Goal: Information Seeking & Learning: Learn about a topic

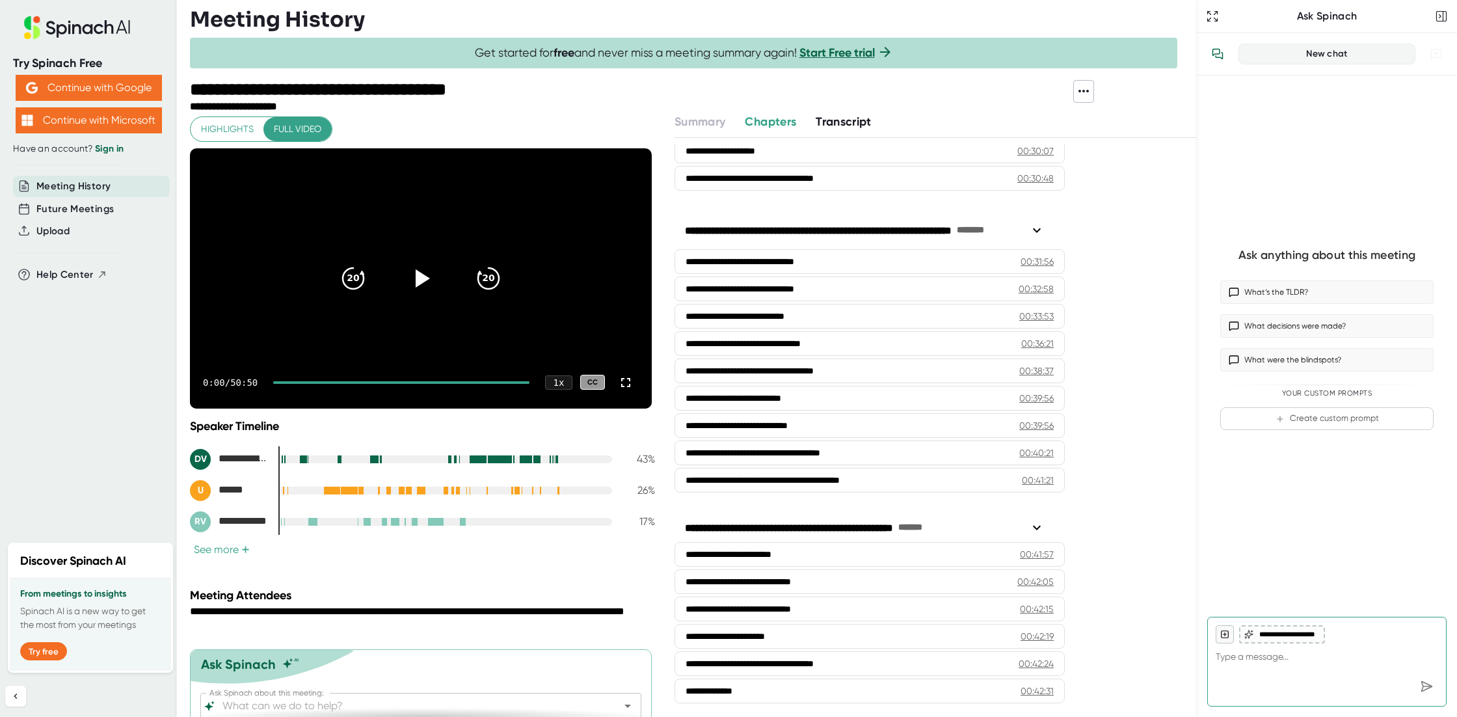
scroll to position [999, 0]
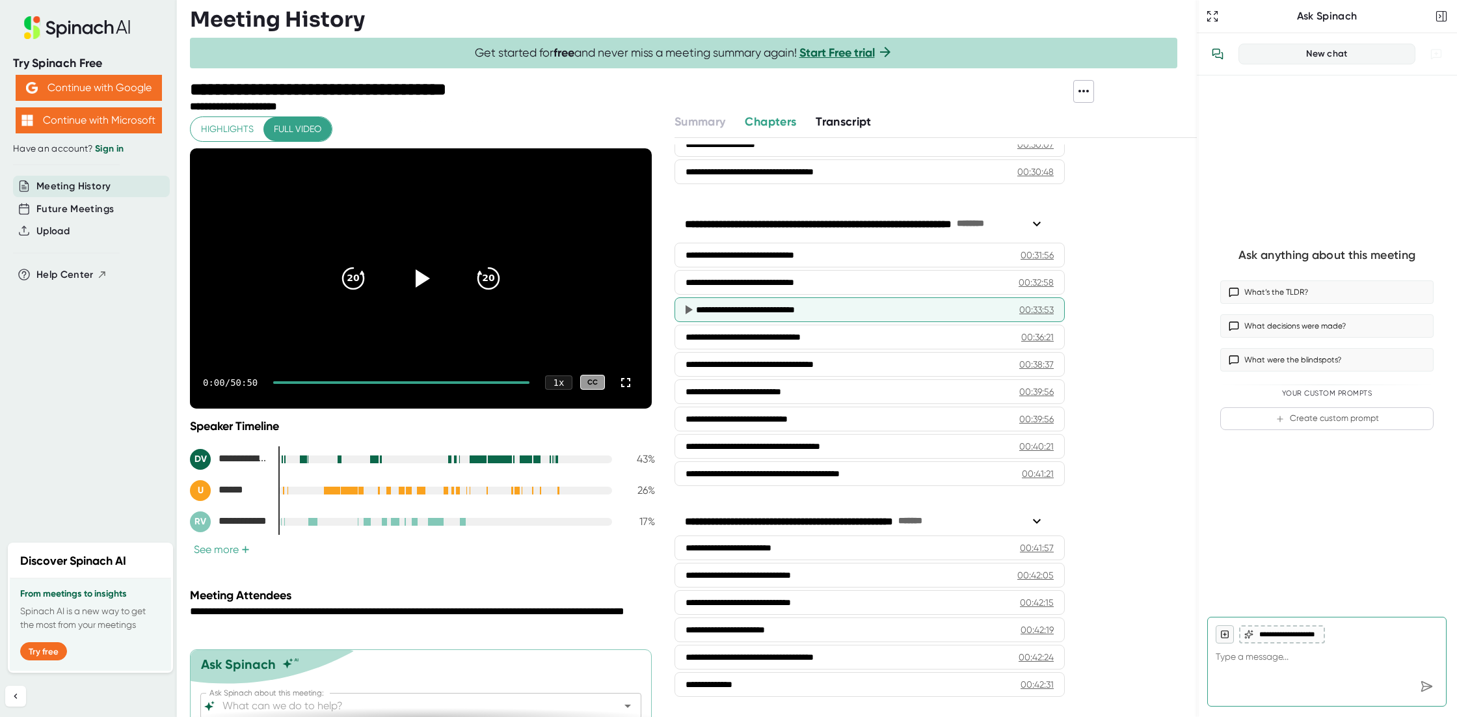
click at [747, 305] on div "**********" at bounding box center [847, 309] width 303 height 13
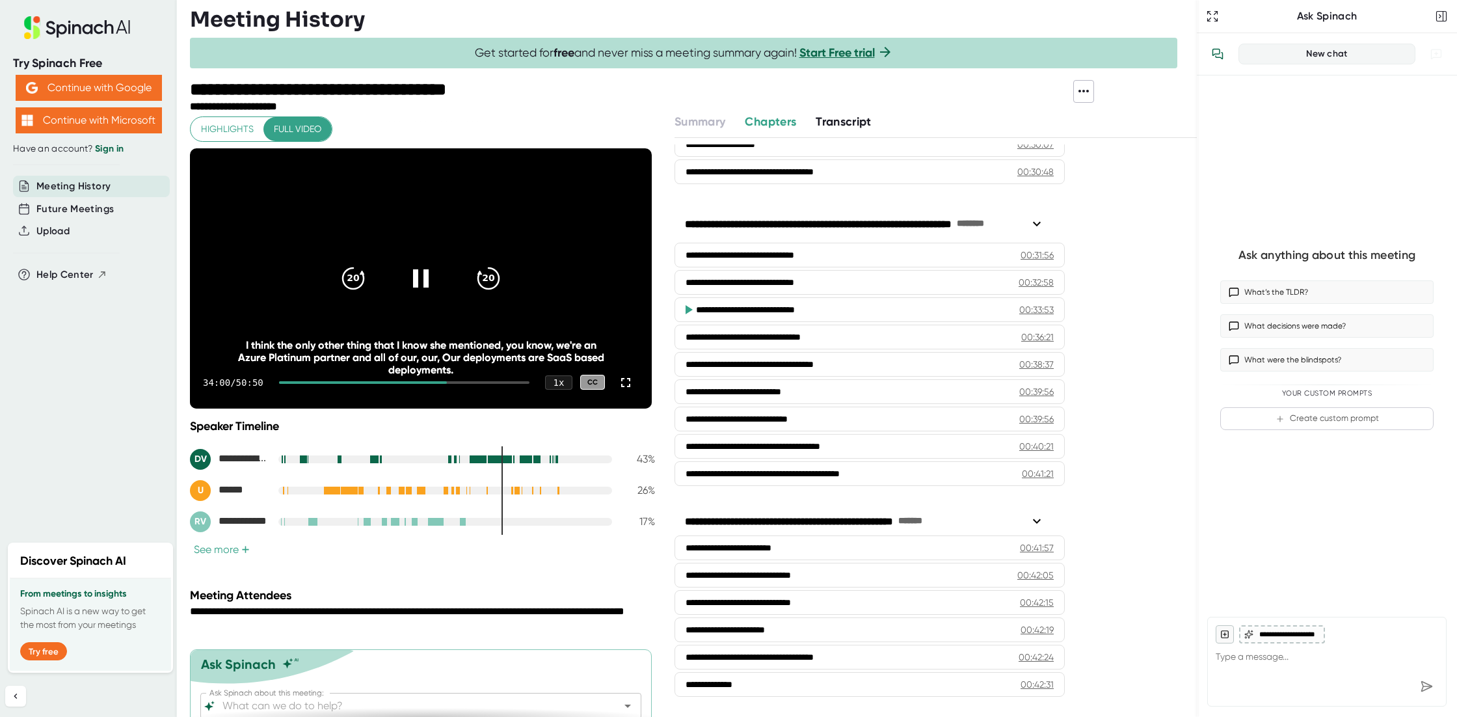
click at [529, 233] on video at bounding box center [421, 278] width 462 height 260
drag, startPoint x: 251, startPoint y: 352, endPoint x: 475, endPoint y: 366, distance: 224.1
click at [475, 366] on div "I think the only other thing that I know she mentioned, you know, we're an Azur…" at bounding box center [420, 357] width 369 height 37
copy div "Azure Platinum partner and all of our, our, Our deployments are SaaS based depl…"
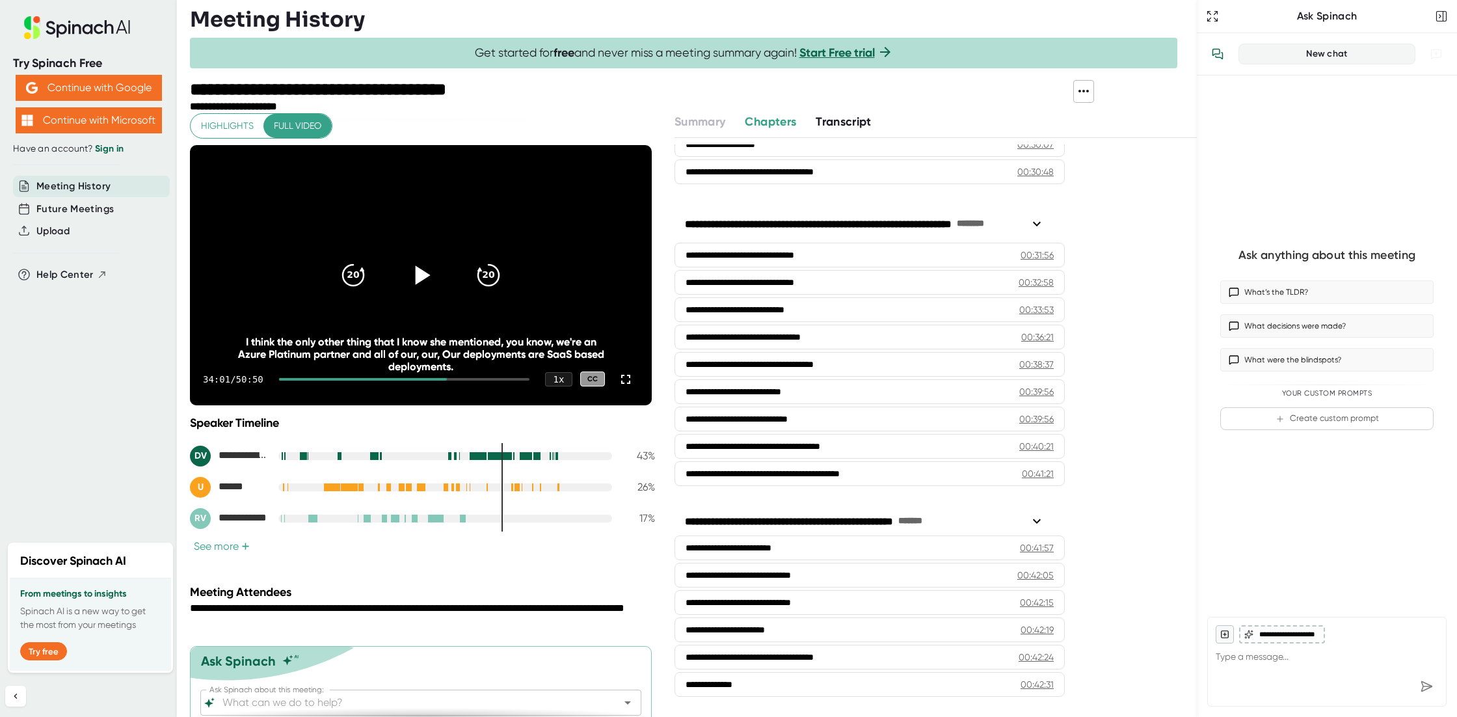
click at [417, 271] on icon at bounding box center [423, 274] width 15 height 19
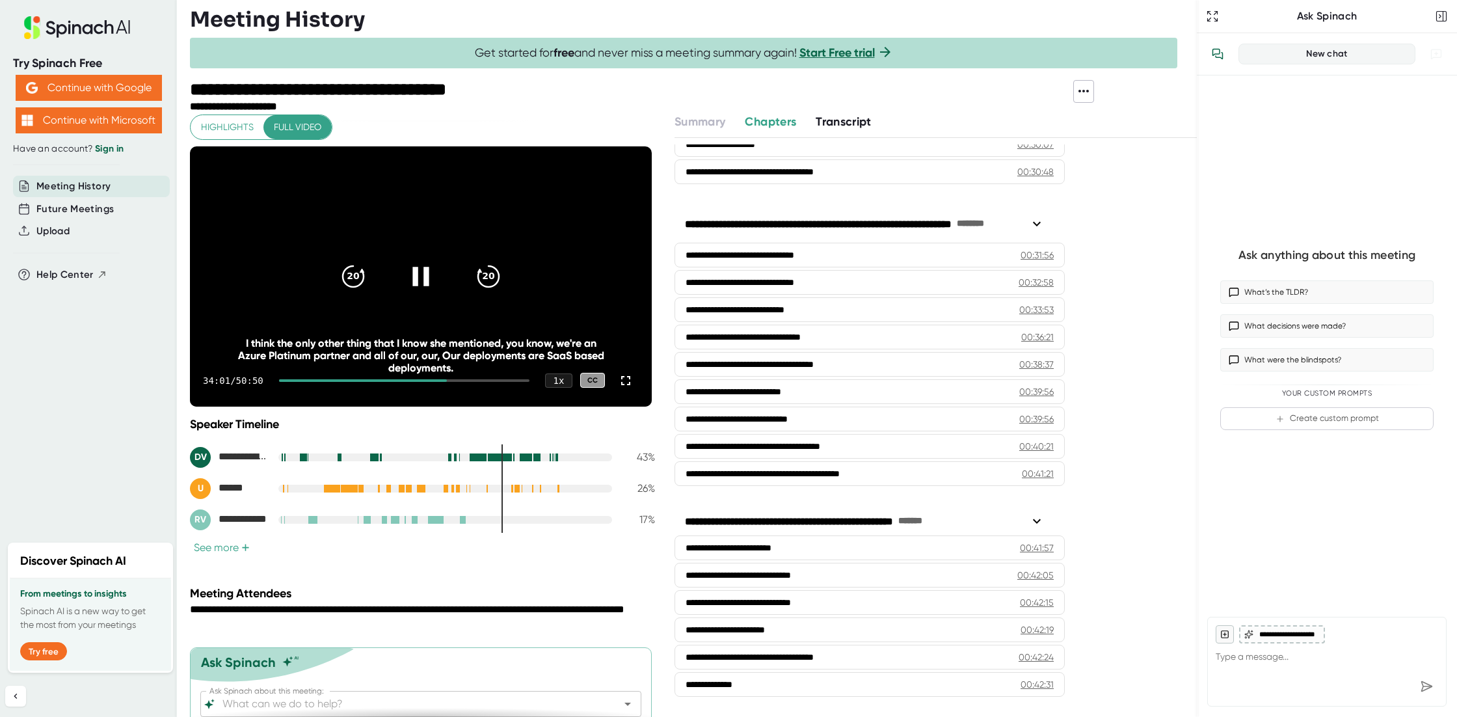
scroll to position [0, 0]
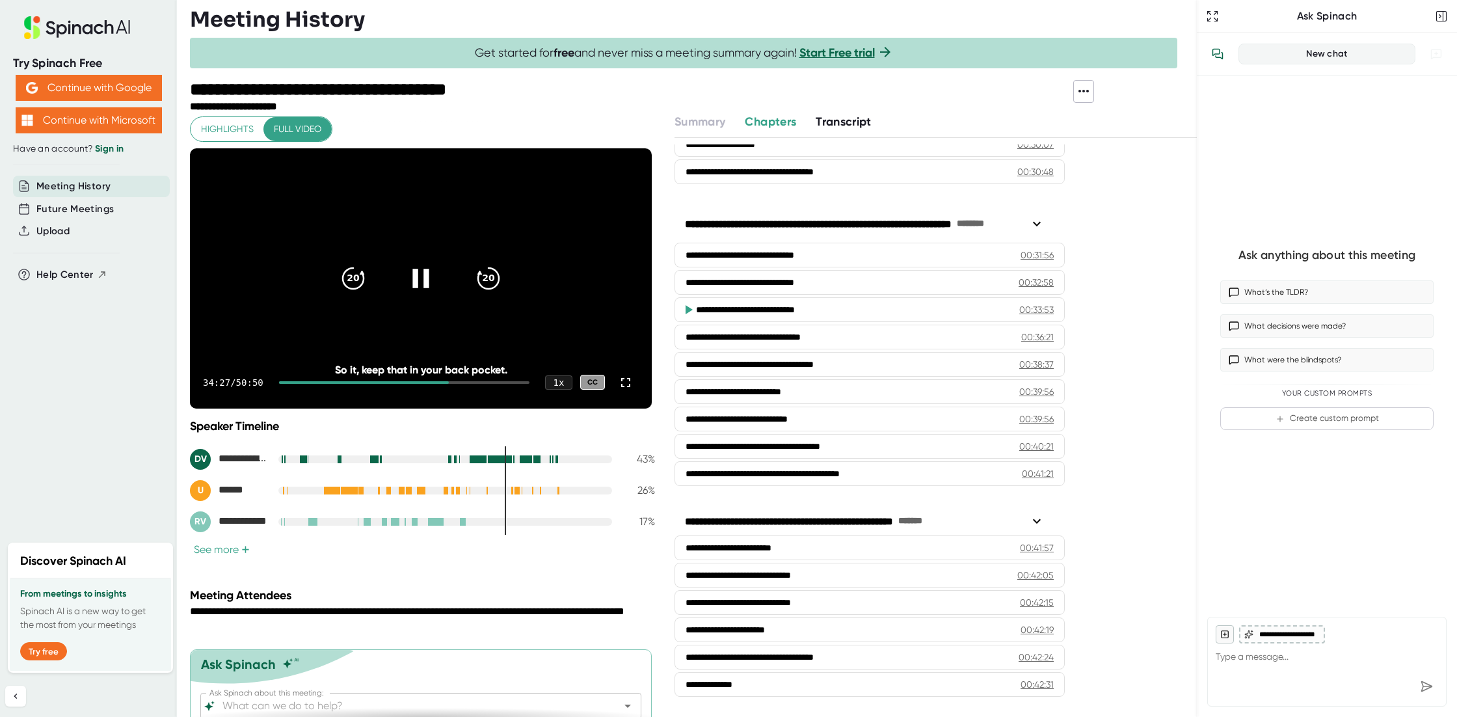
click at [420, 278] on icon at bounding box center [420, 277] width 33 height 33
click at [416, 275] on icon at bounding box center [423, 278] width 15 height 19
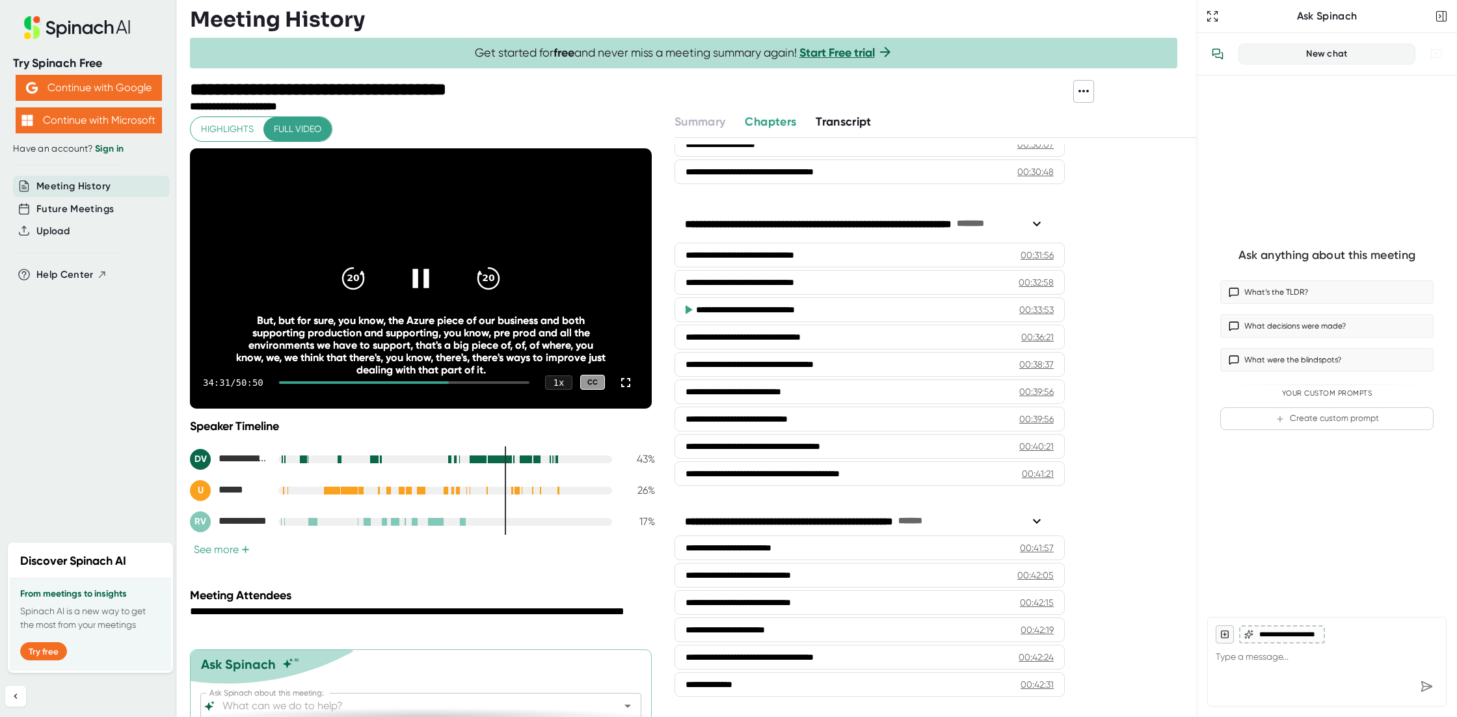
drag, startPoint x: 447, startPoint y: 382, endPoint x: 425, endPoint y: 382, distance: 22.1
click at [425, 382] on div at bounding box center [364, 382] width 170 height 3
click at [419, 381] on div at bounding box center [364, 382] width 170 height 3
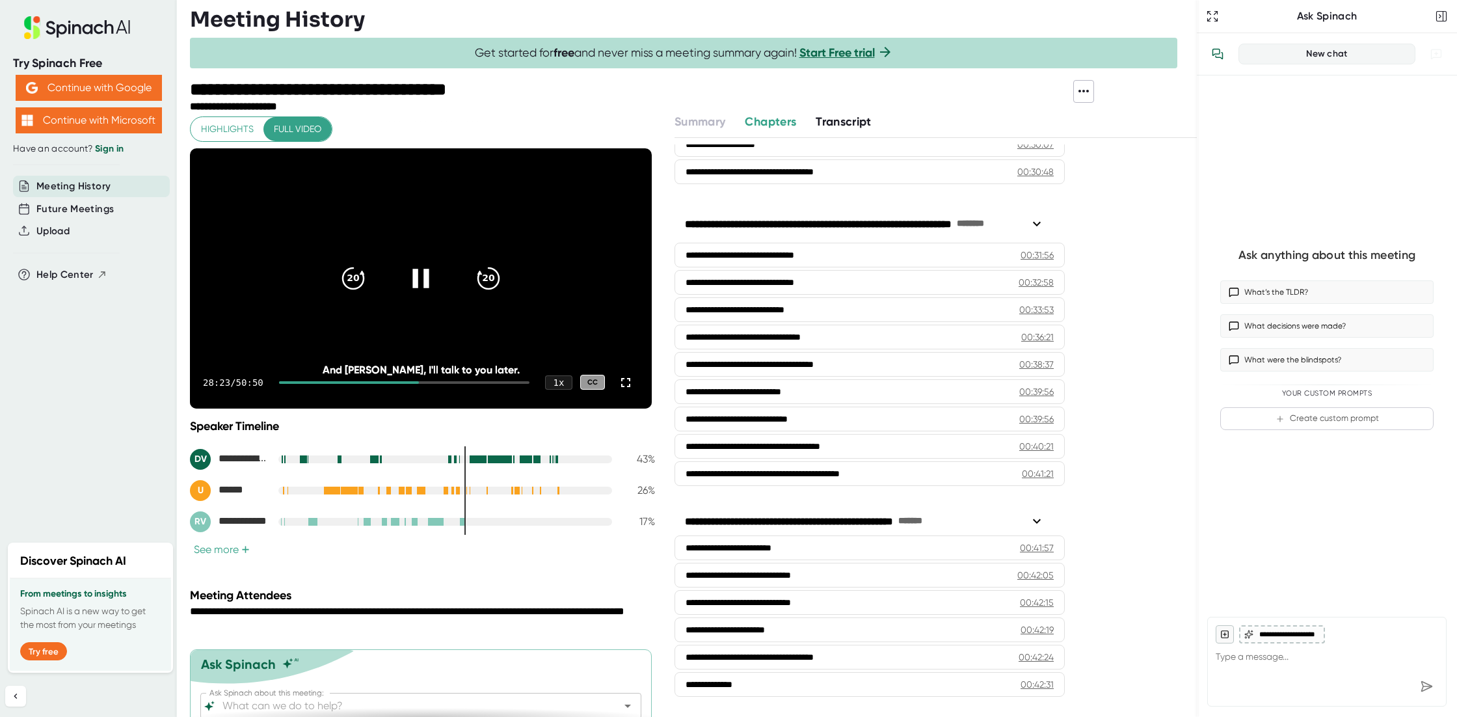
click at [466, 195] on video at bounding box center [421, 278] width 462 height 260
click at [421, 275] on icon at bounding box center [423, 278] width 15 height 19
click at [438, 382] on div at bounding box center [404, 382] width 250 height 3
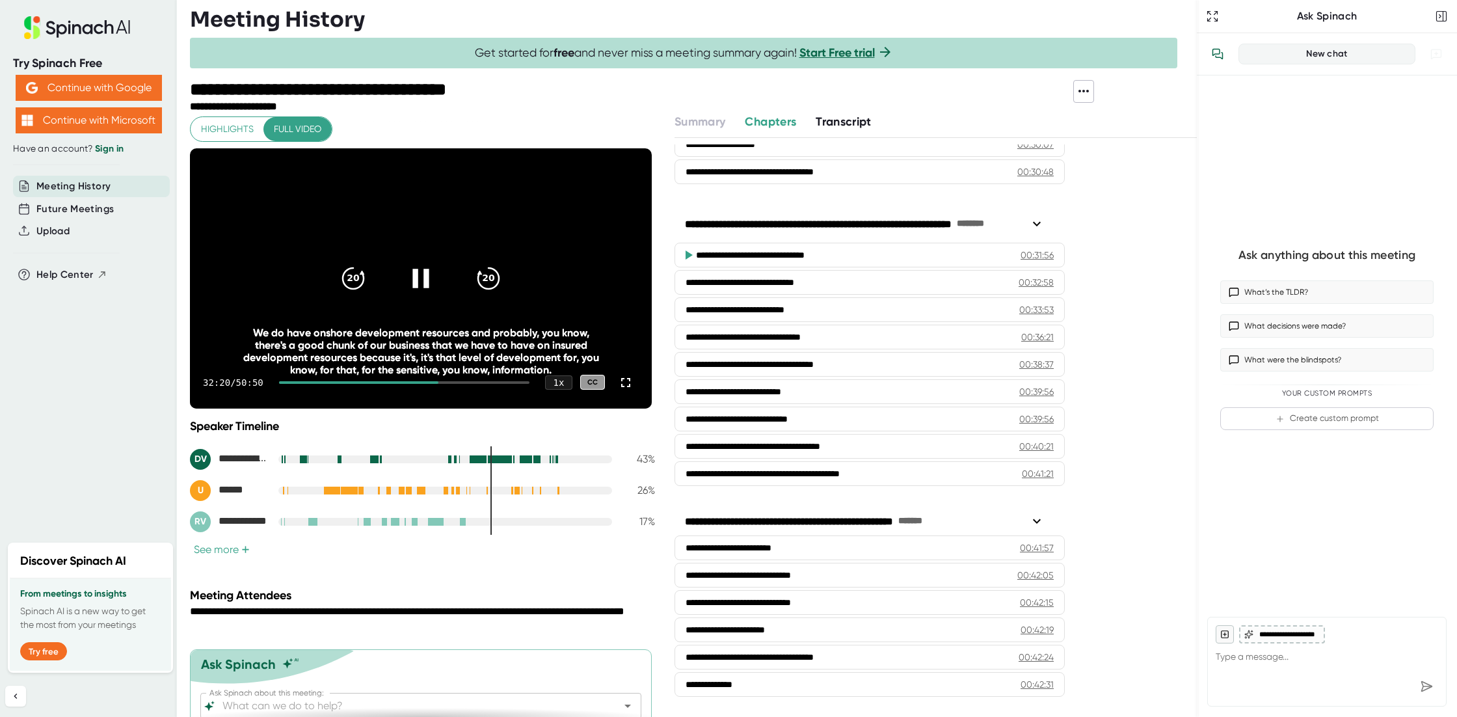
click at [412, 273] on icon at bounding box center [420, 278] width 16 height 19
click at [407, 381] on div at bounding box center [358, 382] width 159 height 3
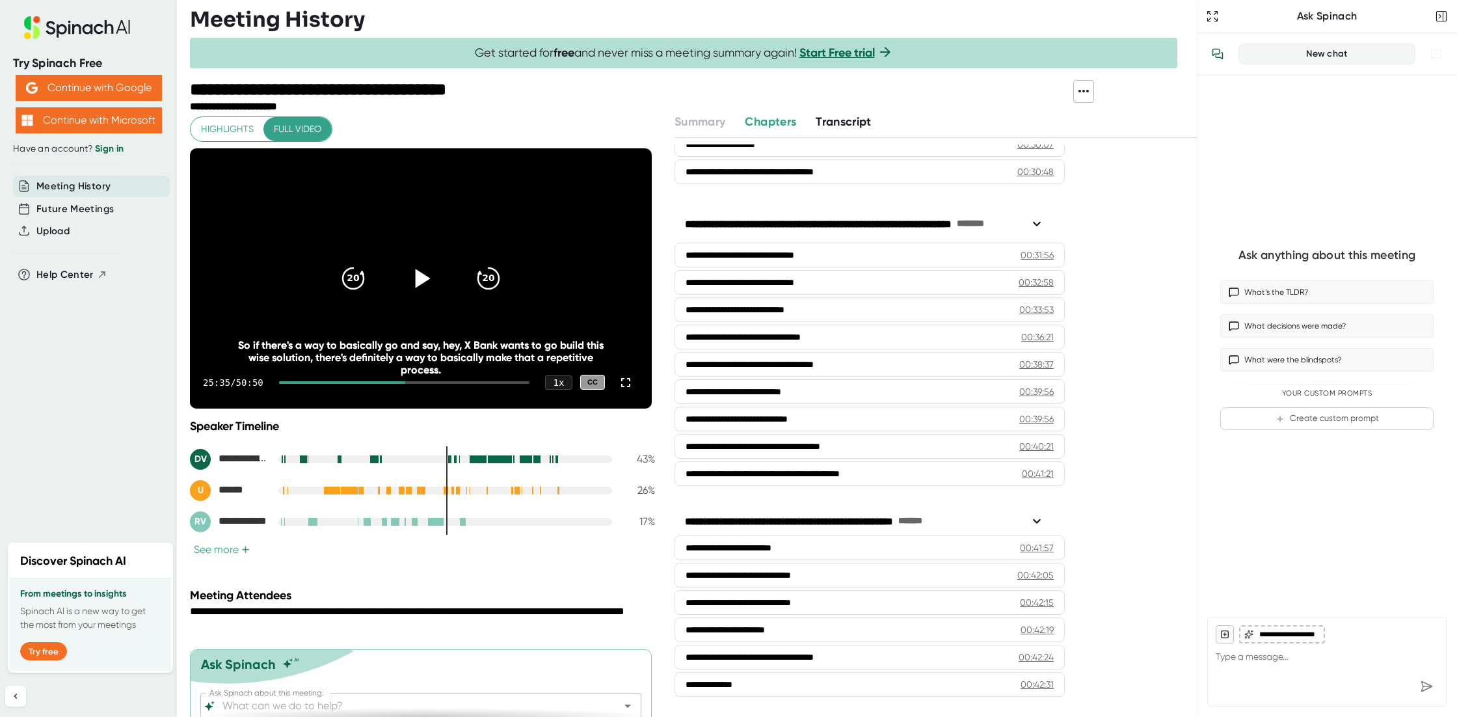
click at [418, 276] on icon at bounding box center [423, 278] width 15 height 19
click at [417, 277] on icon at bounding box center [420, 277] width 33 height 33
drag, startPoint x: 412, startPoint y: 384, endPoint x: 420, endPoint y: 383, distance: 8.5
click at [419, 383] on div "26:35 / 50:50 1 x CC" at bounding box center [421, 382] width 462 height 52
click at [425, 383] on div "26:35 / 50:50 1 x CC" at bounding box center [421, 382] width 462 height 52
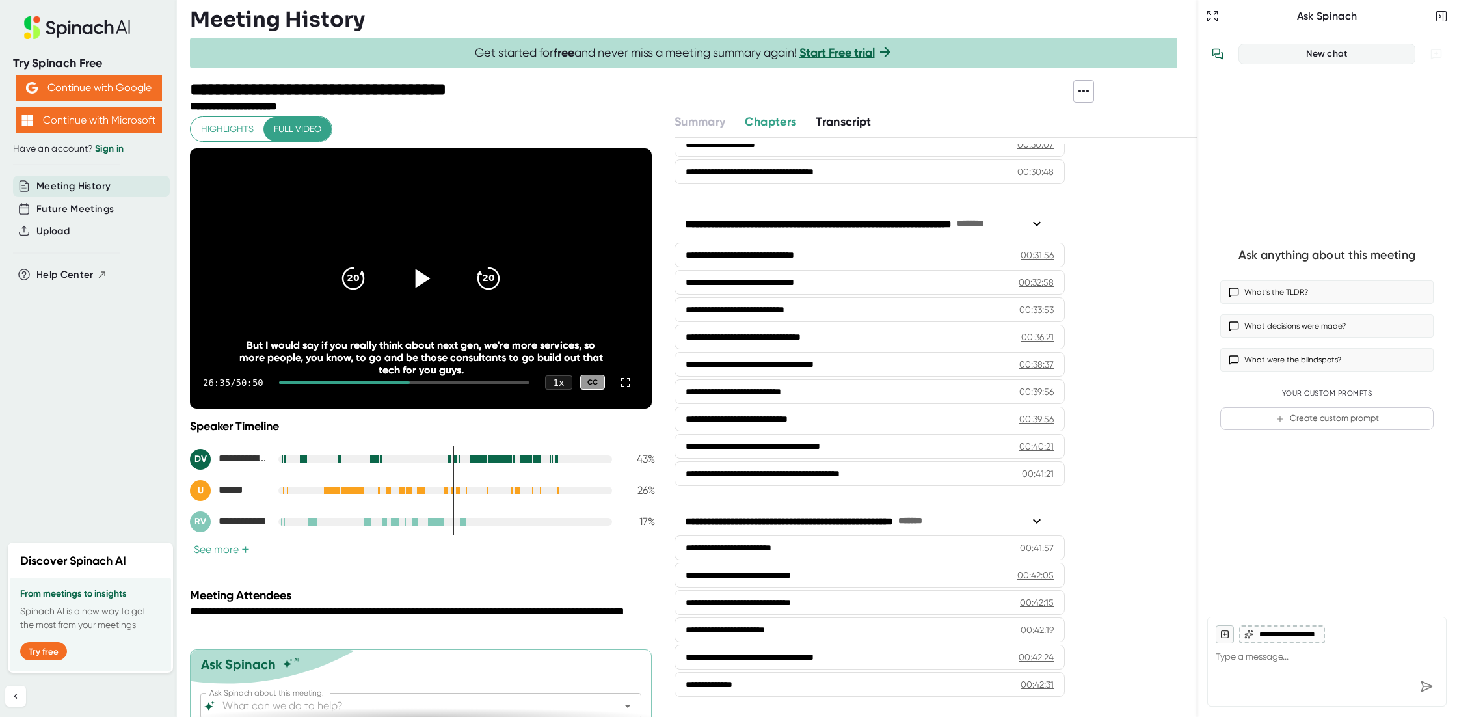
click at [425, 381] on div at bounding box center [404, 382] width 250 height 3
click at [412, 275] on icon at bounding box center [420, 277] width 33 height 33
click at [419, 278] on icon at bounding box center [420, 277] width 33 height 33
drag, startPoint x: 427, startPoint y: 382, endPoint x: 419, endPoint y: 382, distance: 7.8
click at [419, 382] on div at bounding box center [353, 382] width 148 height 3
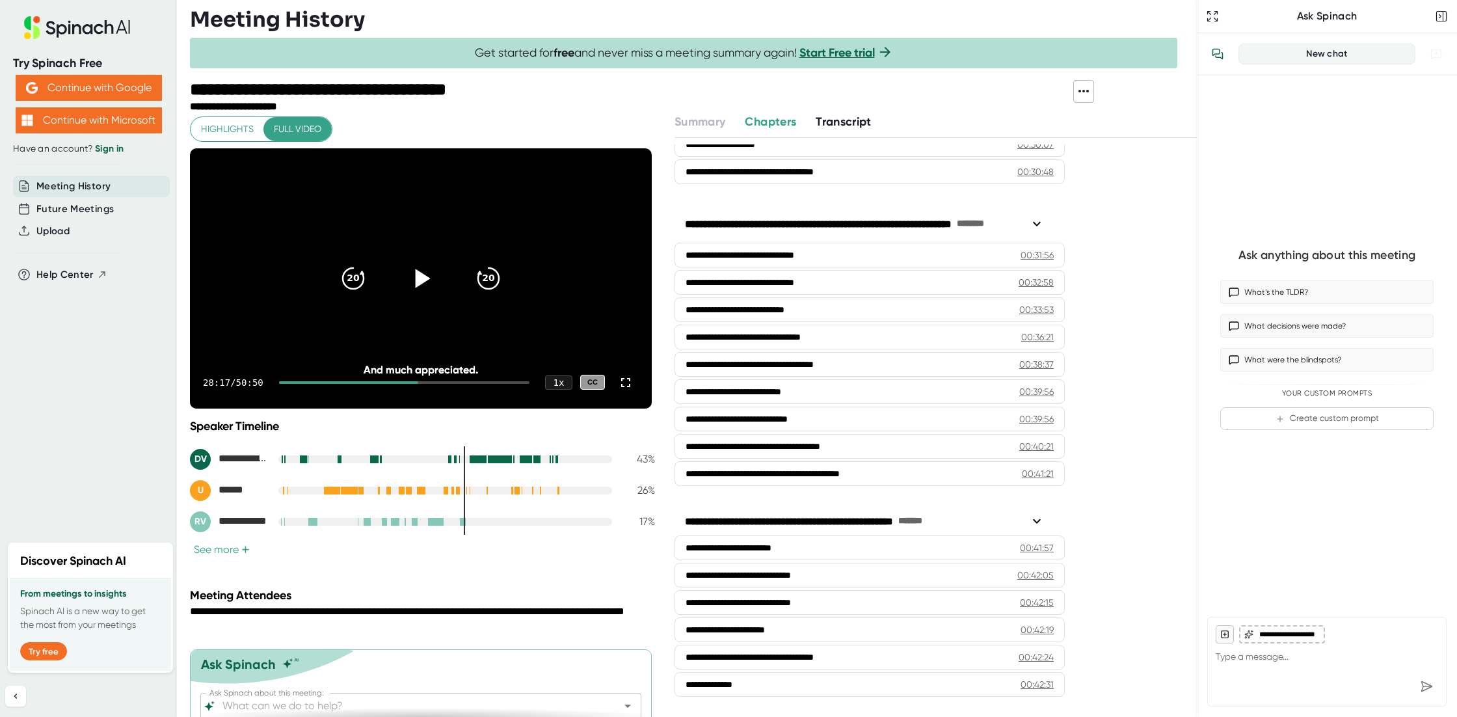
click at [432, 381] on div at bounding box center [404, 382] width 250 height 3
click at [413, 274] on icon at bounding box center [420, 277] width 33 height 33
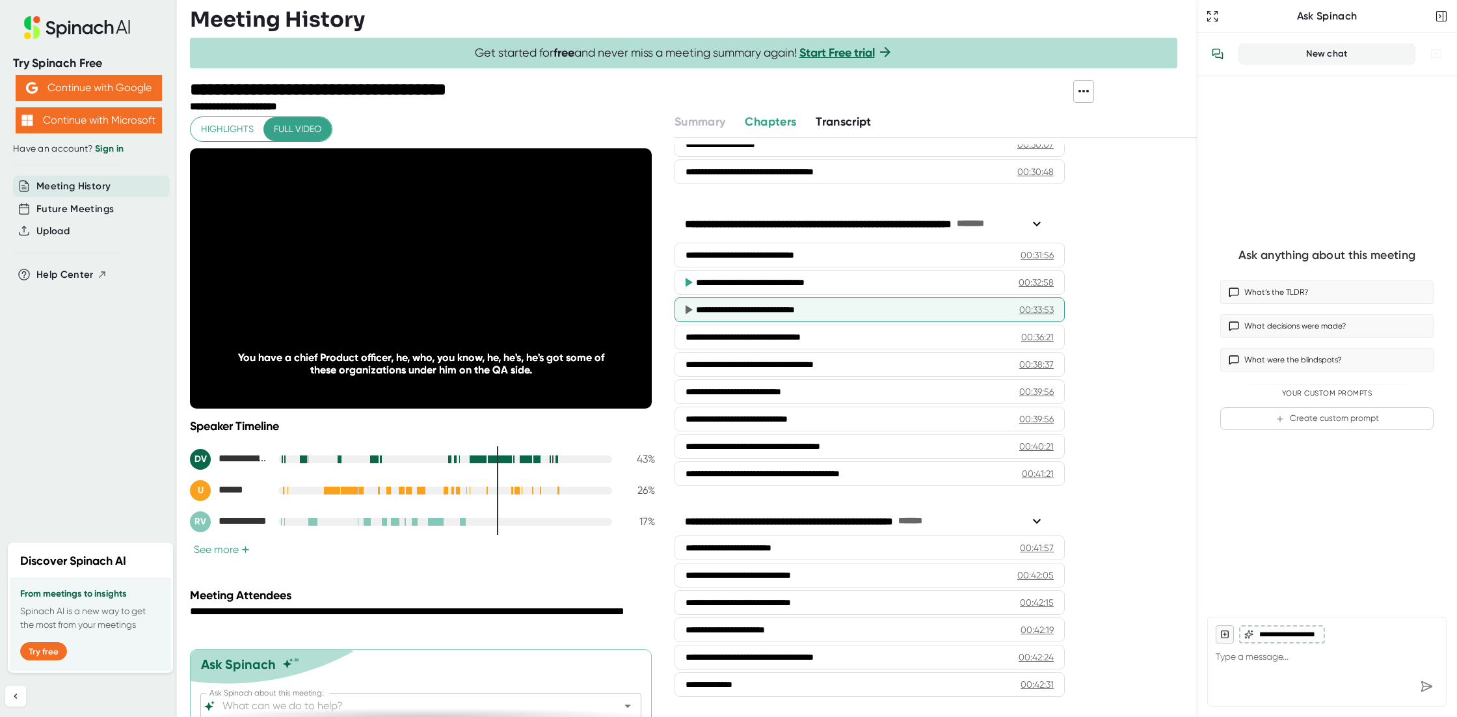
click at [780, 304] on div "**********" at bounding box center [847, 309] width 303 height 13
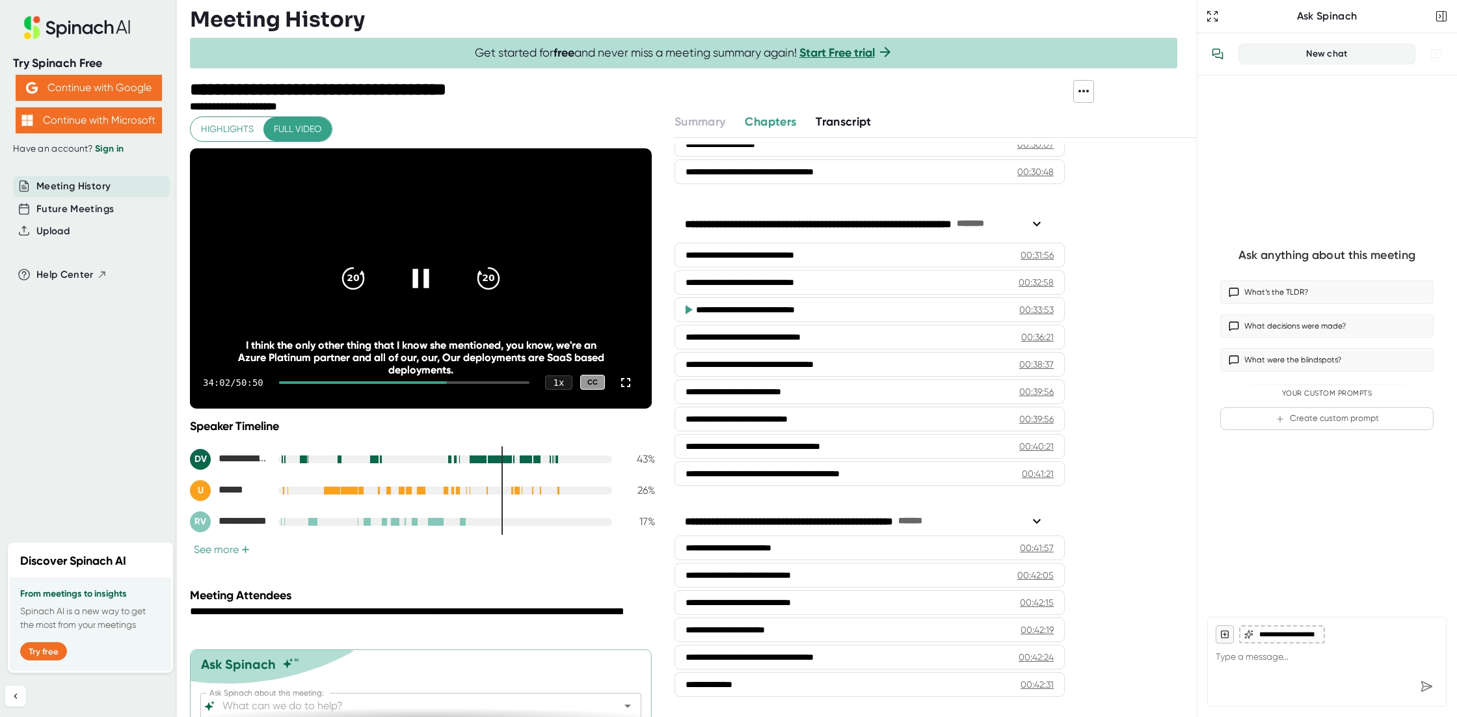
click at [410, 339] on div "I think the only other thing that I know she mentioned, you know, we're an Azur…" at bounding box center [420, 357] width 369 height 37
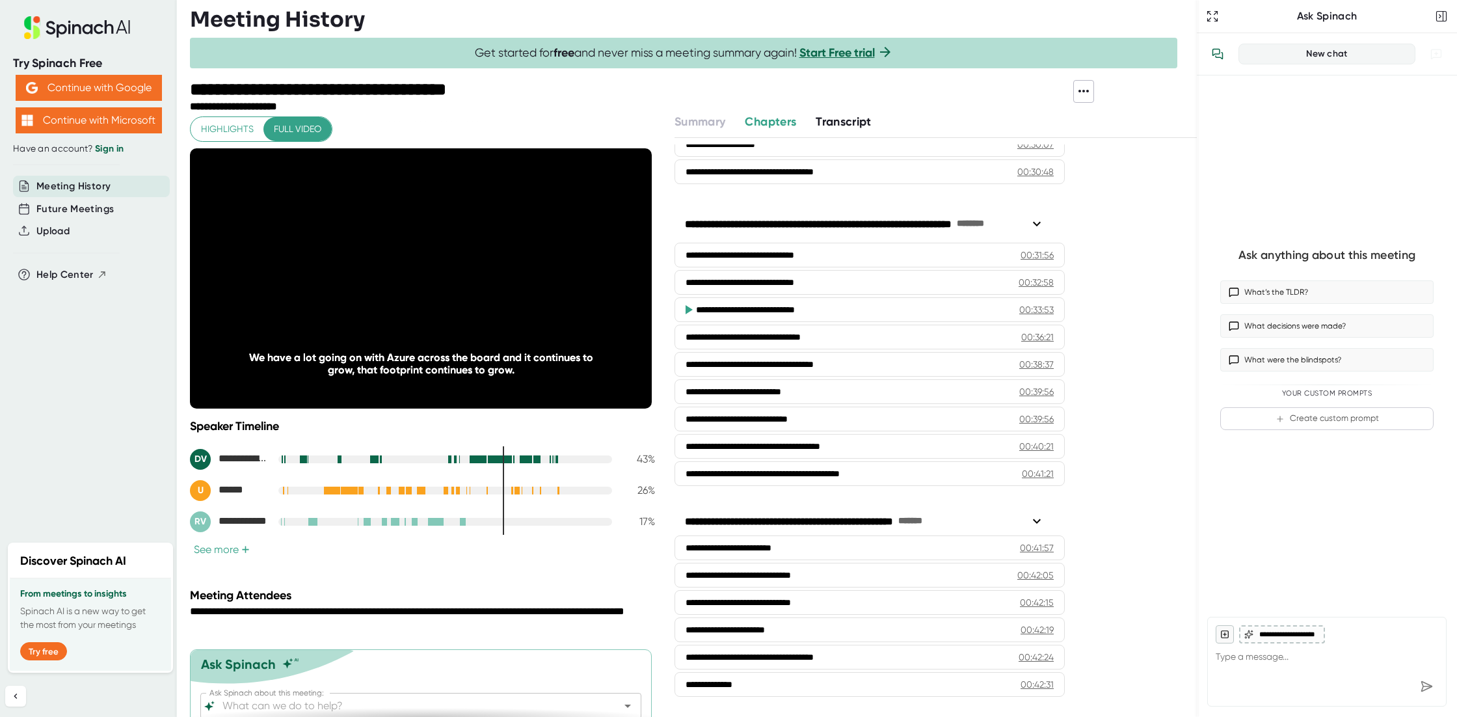
click at [756, 308] on div "**********" at bounding box center [847, 309] width 303 height 13
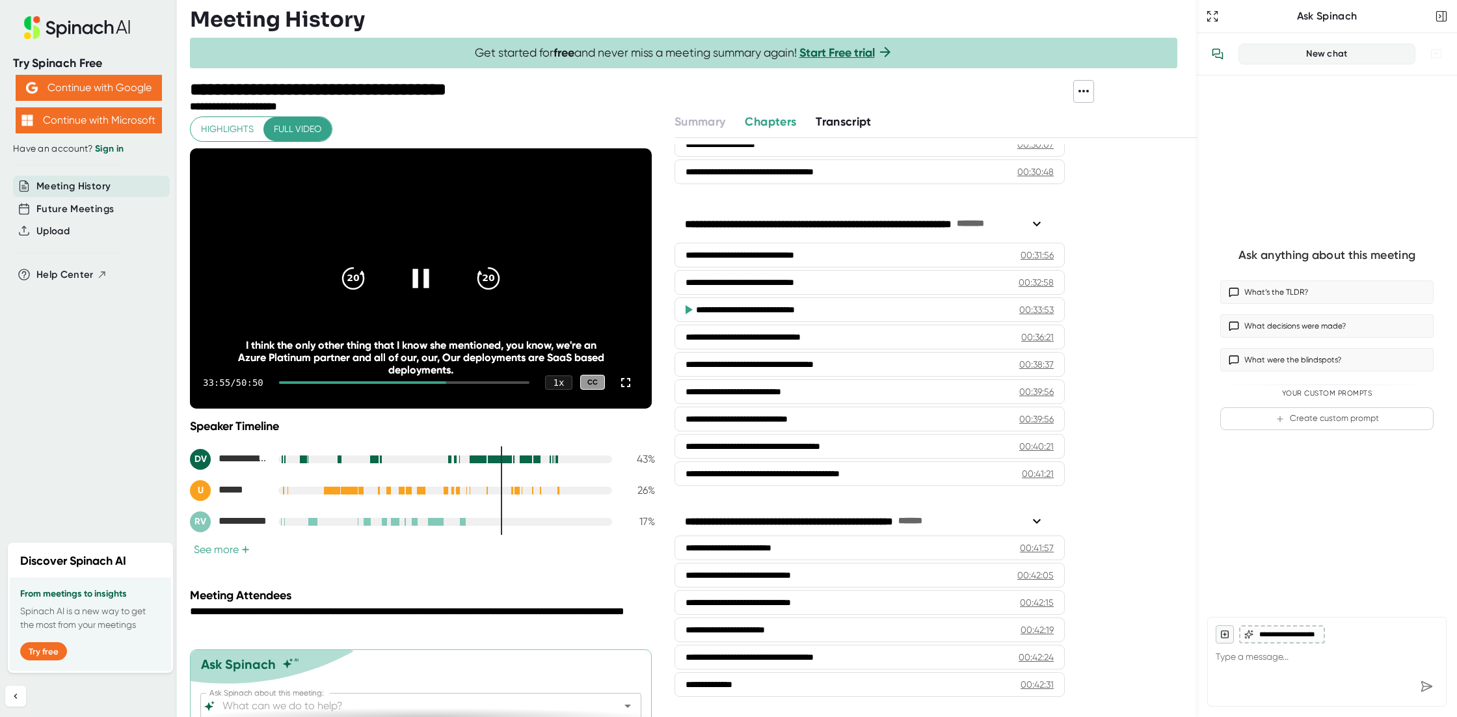
click at [416, 287] on icon at bounding box center [420, 277] width 33 height 33
drag, startPoint x: 255, startPoint y: 356, endPoint x: 470, endPoint y: 365, distance: 215.4
click at [470, 365] on div "I think the only other thing that I know she mentioned, you know, we're an Azur…" at bounding box center [420, 357] width 369 height 37
copy div "zure Platinum partner and all of our, our, Our deployments are SaaS based deplo…"
click at [419, 276] on icon at bounding box center [423, 278] width 15 height 19
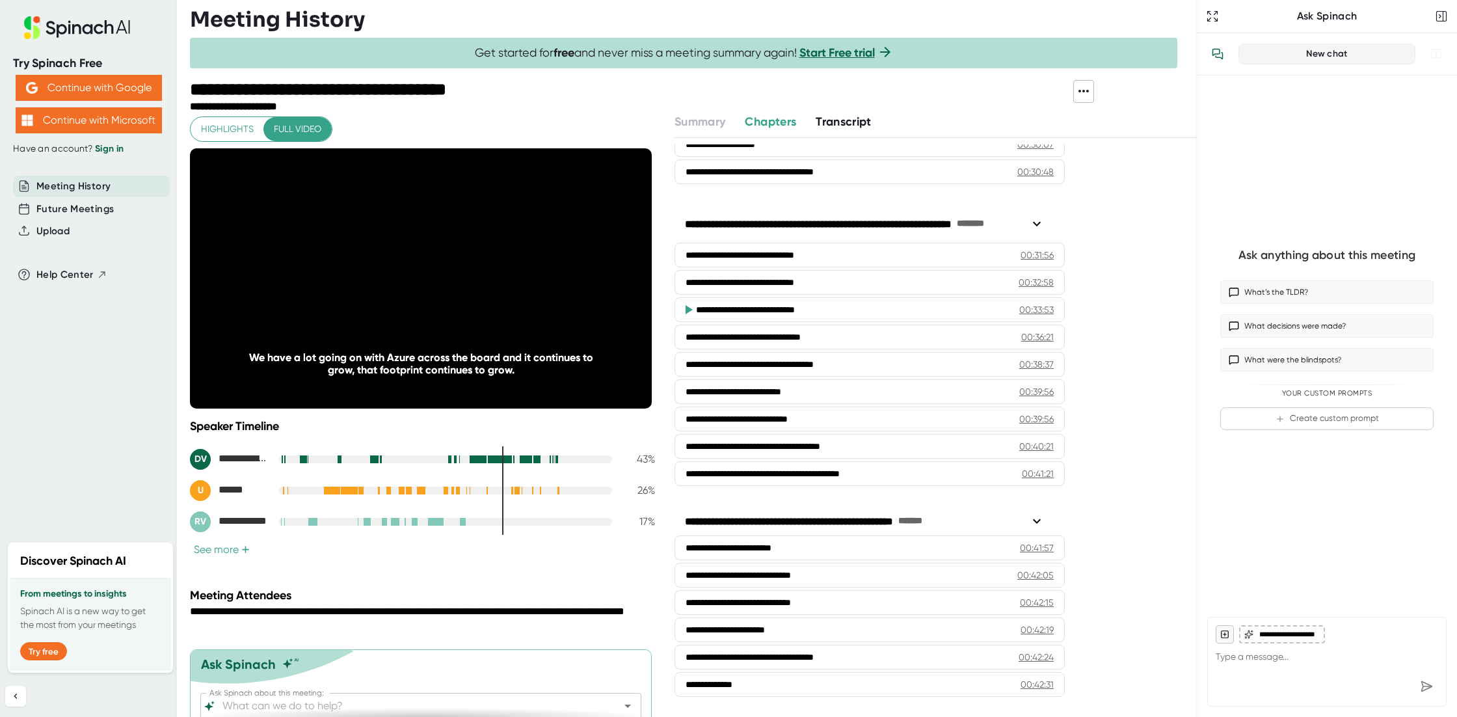
click at [419, 276] on icon at bounding box center [420, 277] width 33 height 33
click at [443, 382] on div at bounding box center [363, 382] width 168 height 3
click at [419, 279] on icon at bounding box center [423, 278] width 15 height 19
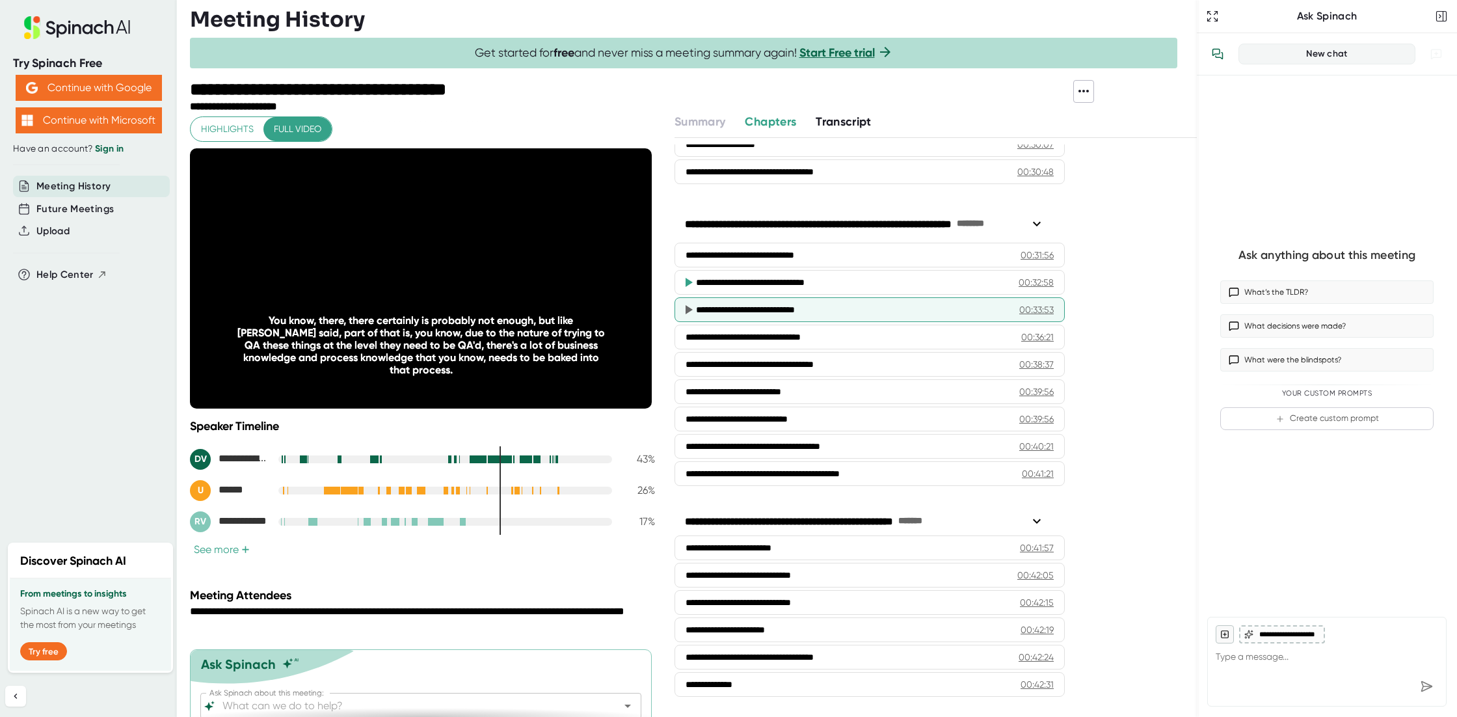
click at [761, 306] on div "**********" at bounding box center [847, 309] width 303 height 13
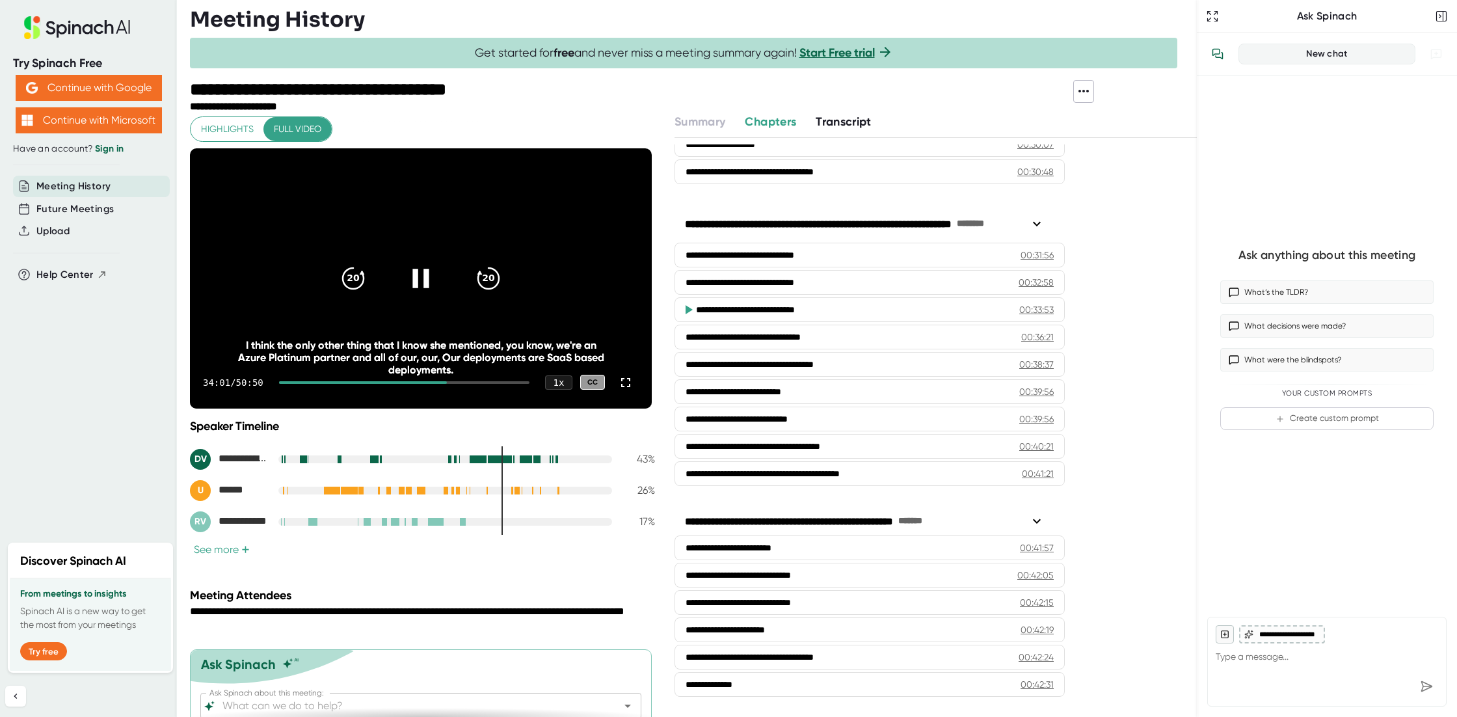
click at [414, 272] on icon at bounding box center [420, 277] width 33 height 33
click at [416, 272] on icon at bounding box center [423, 278] width 15 height 19
click at [418, 275] on icon at bounding box center [420, 277] width 33 height 33
drag, startPoint x: 248, startPoint y: 354, endPoint x: 524, endPoint y: 369, distance: 276.2
click at [524, 369] on div "We have a lot going on with Azure across the board and it continues to grow, th…" at bounding box center [420, 363] width 369 height 25
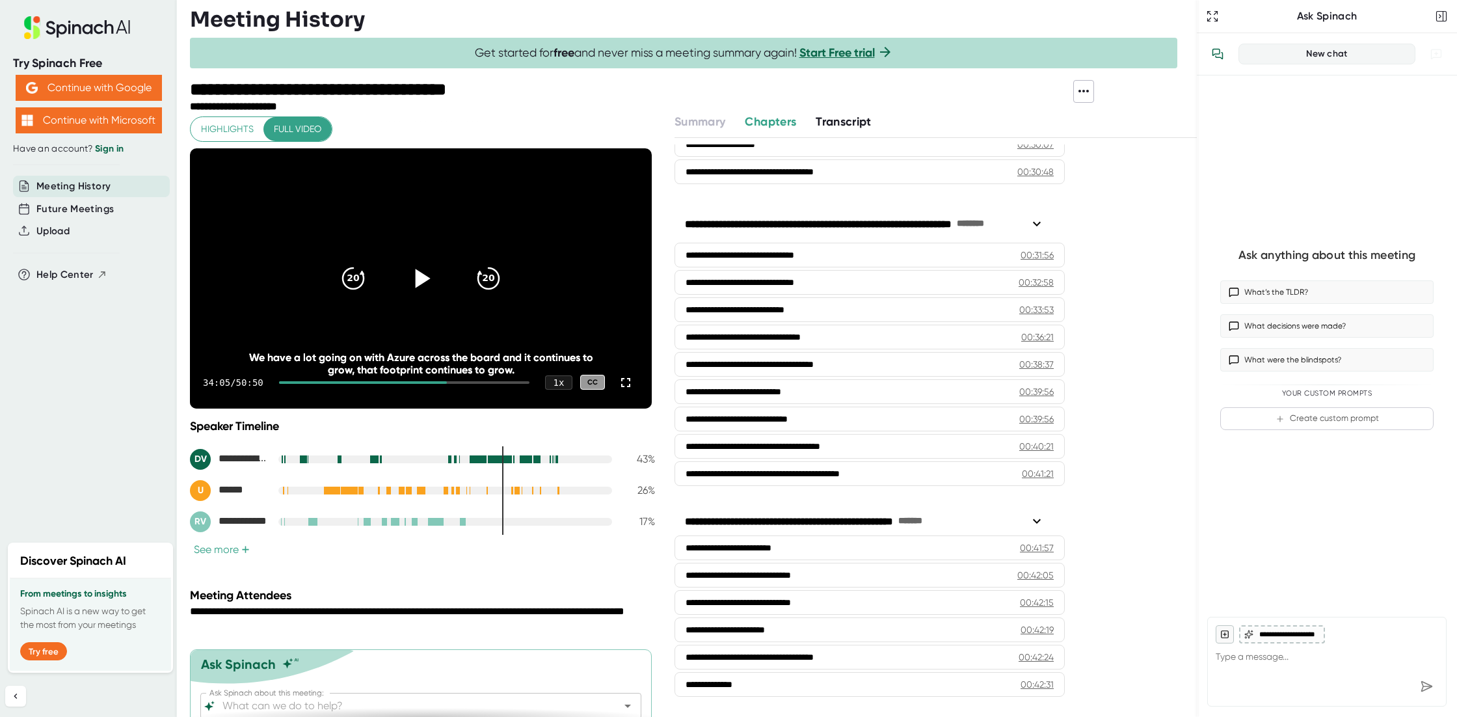
copy div "We have a lot going on with Azure across the board and it continues to grow, th…"
click at [416, 281] on icon at bounding box center [423, 278] width 15 height 19
click at [417, 282] on icon at bounding box center [420, 277] width 33 height 33
drag, startPoint x: 379, startPoint y: 343, endPoint x: 528, endPoint y: 367, distance: 150.8
click at [536, 369] on div "And to be honest with you, if you were to tell me right now that you or someone…" at bounding box center [420, 357] width 369 height 37
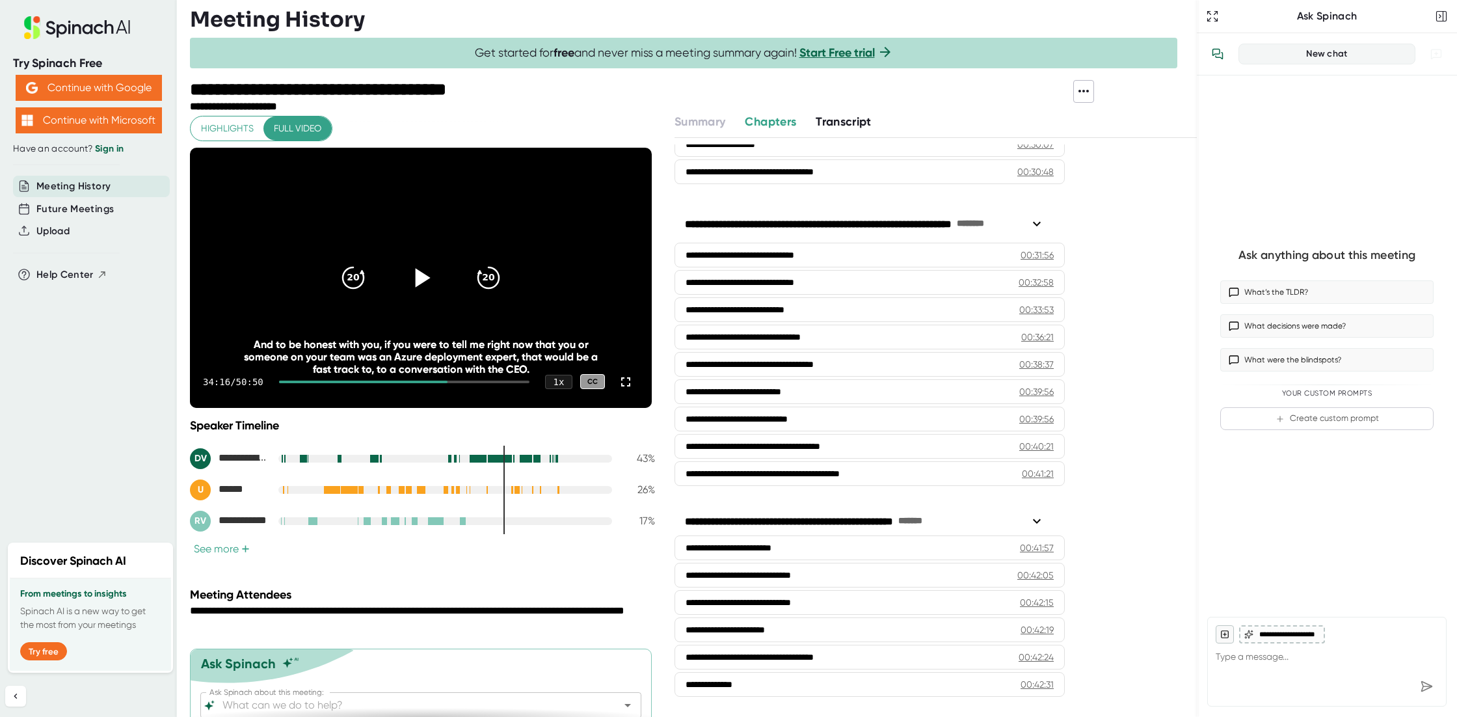
scroll to position [1, 0]
copy div "if you were to tell me right now that you or someone on your team was an Azure …"
click at [417, 275] on icon at bounding box center [423, 278] width 15 height 19
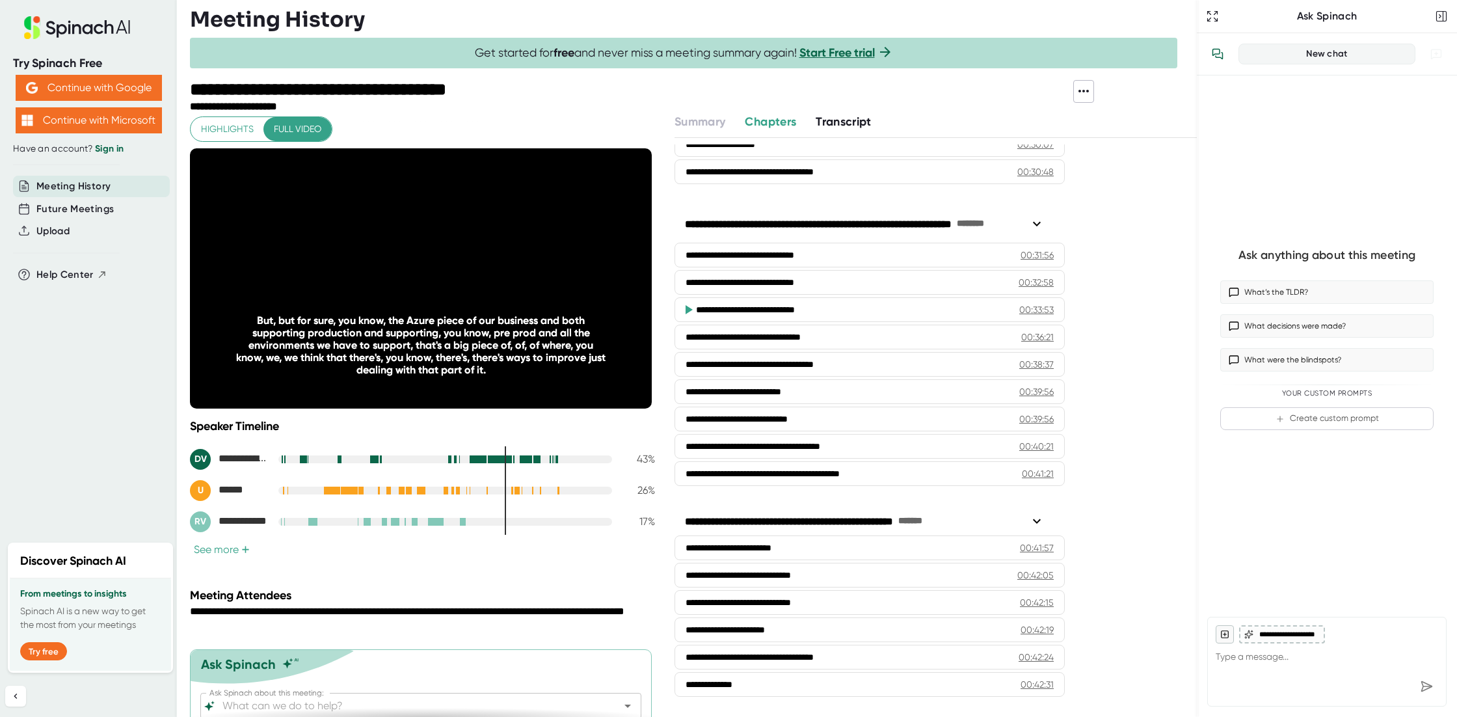
scroll to position [49, 0]
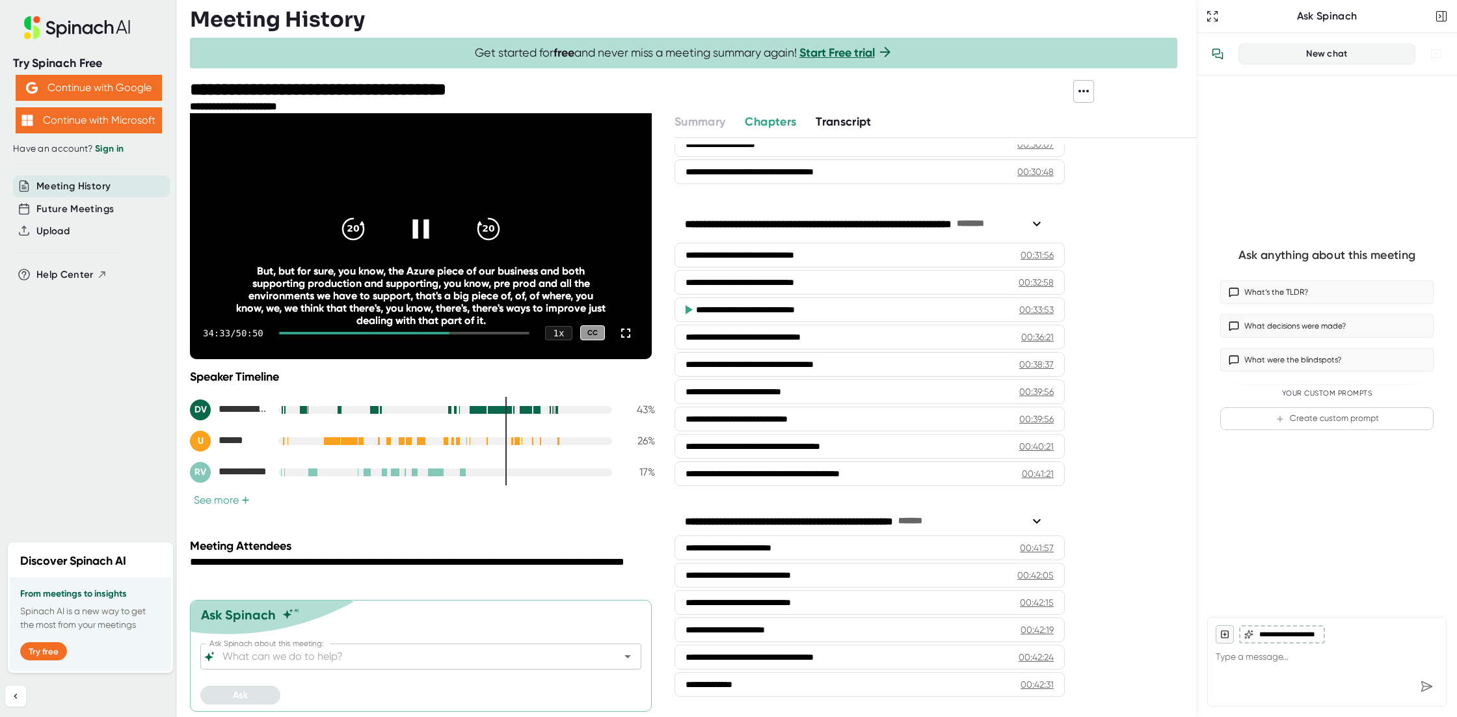
click at [421, 228] on icon at bounding box center [420, 228] width 16 height 19
drag, startPoint x: 386, startPoint y: 269, endPoint x: 562, endPoint y: 318, distance: 182.8
click at [562, 318] on div "But, but for sure, you know, the Azure piece of our business and both supportin…" at bounding box center [420, 296] width 369 height 62
copy div "the Azure piece of our business and both supporting production and supporting, …"
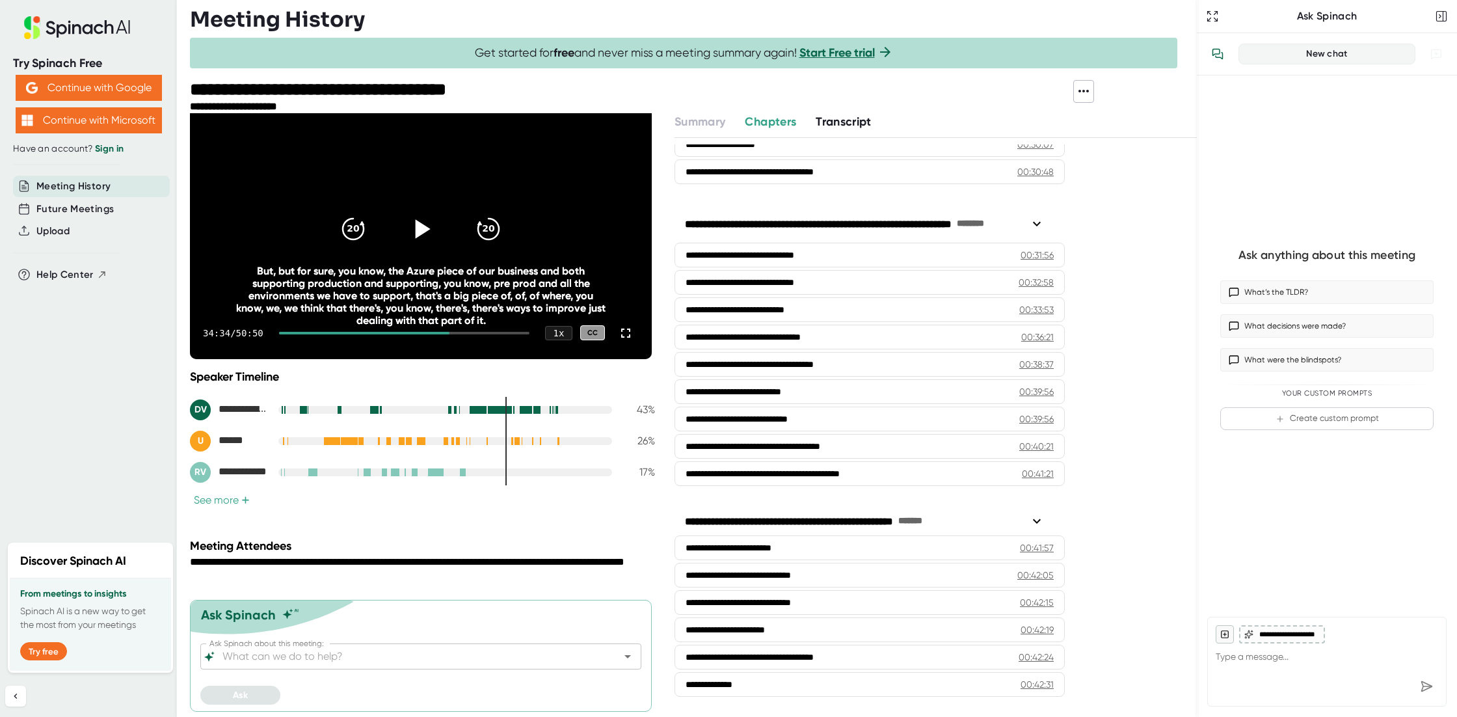
click at [416, 228] on icon at bounding box center [423, 228] width 15 height 19
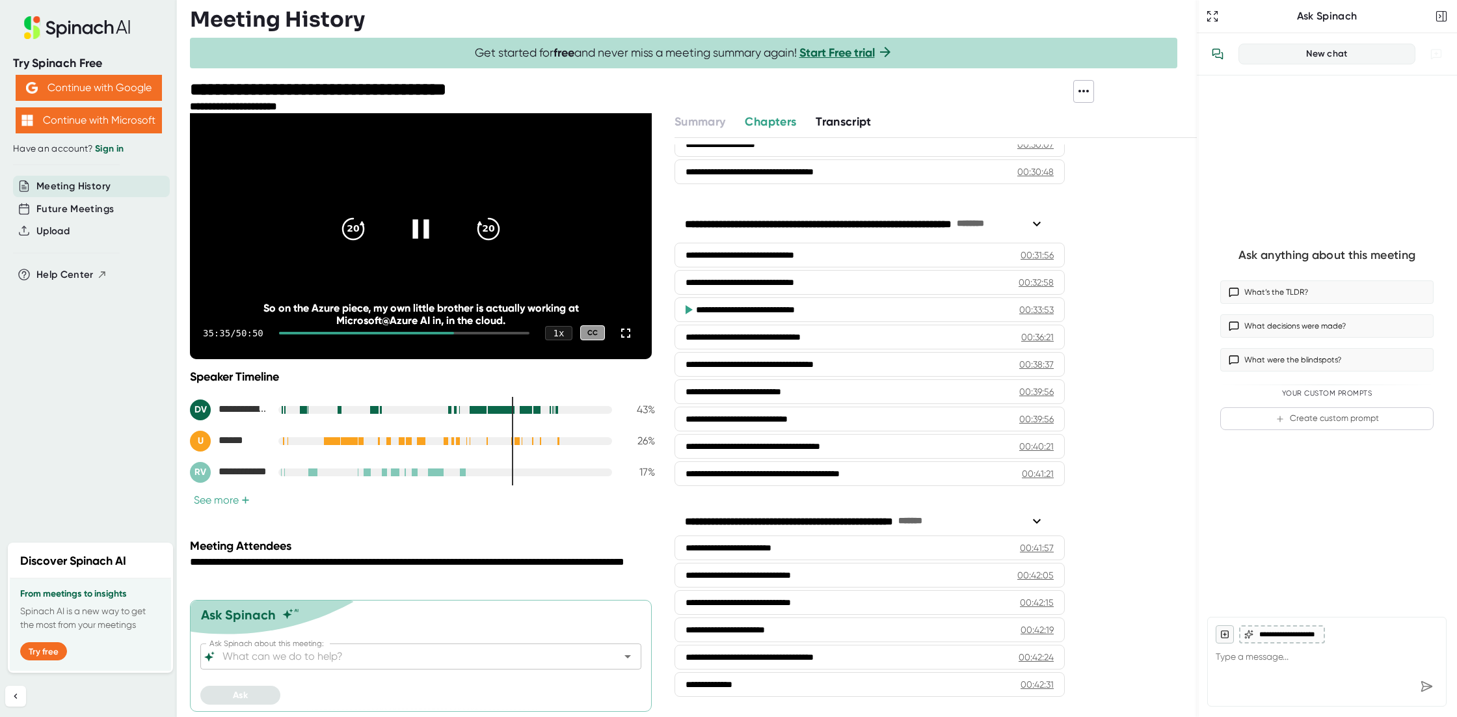
scroll to position [47, 0]
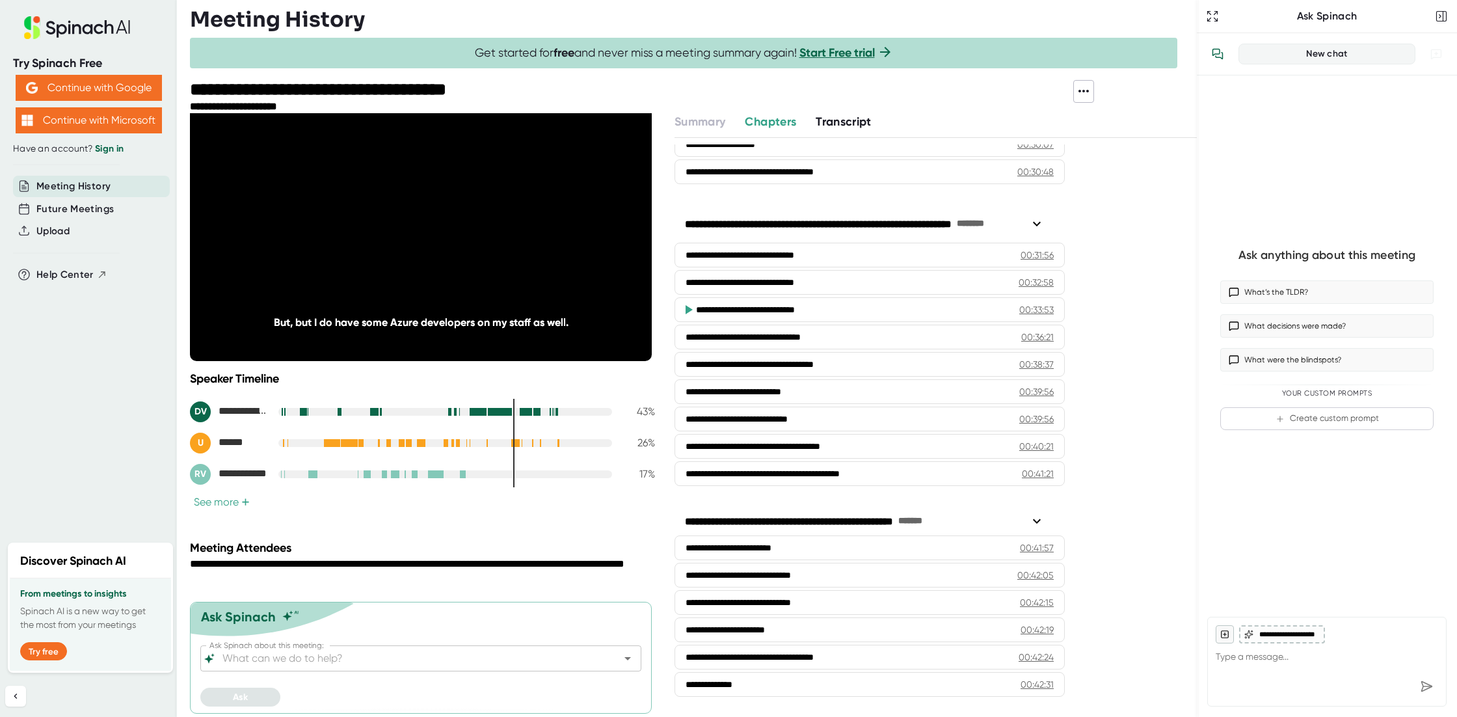
click at [417, 227] on icon at bounding box center [420, 230] width 33 height 33
drag, startPoint x: 310, startPoint y: 321, endPoint x: 571, endPoint y: 322, distance: 260.8
click at [571, 322] on div "But, but I do have some Azure developers on my staff as well." at bounding box center [420, 322] width 369 height 12
copy div "I do have some Azure developers on my staff as well."
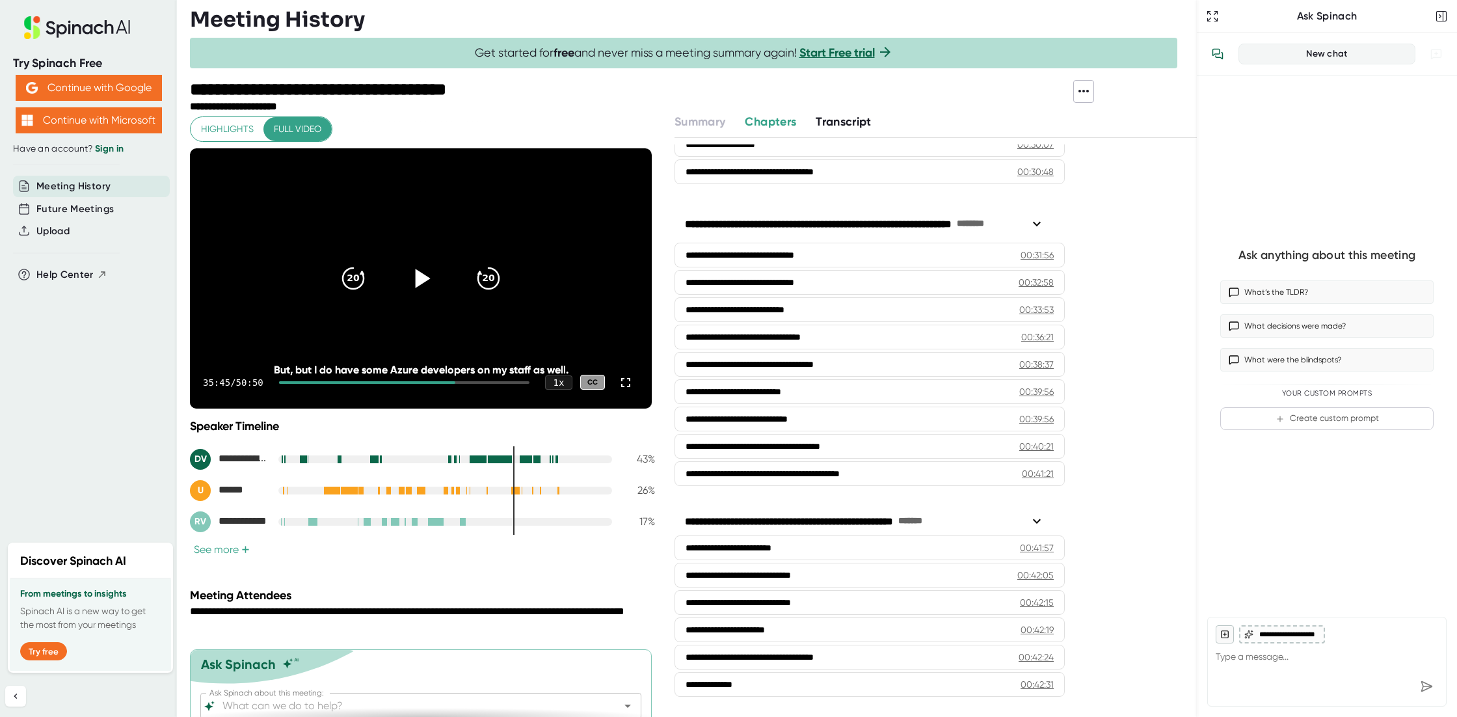
click at [420, 277] on icon at bounding box center [423, 278] width 15 height 19
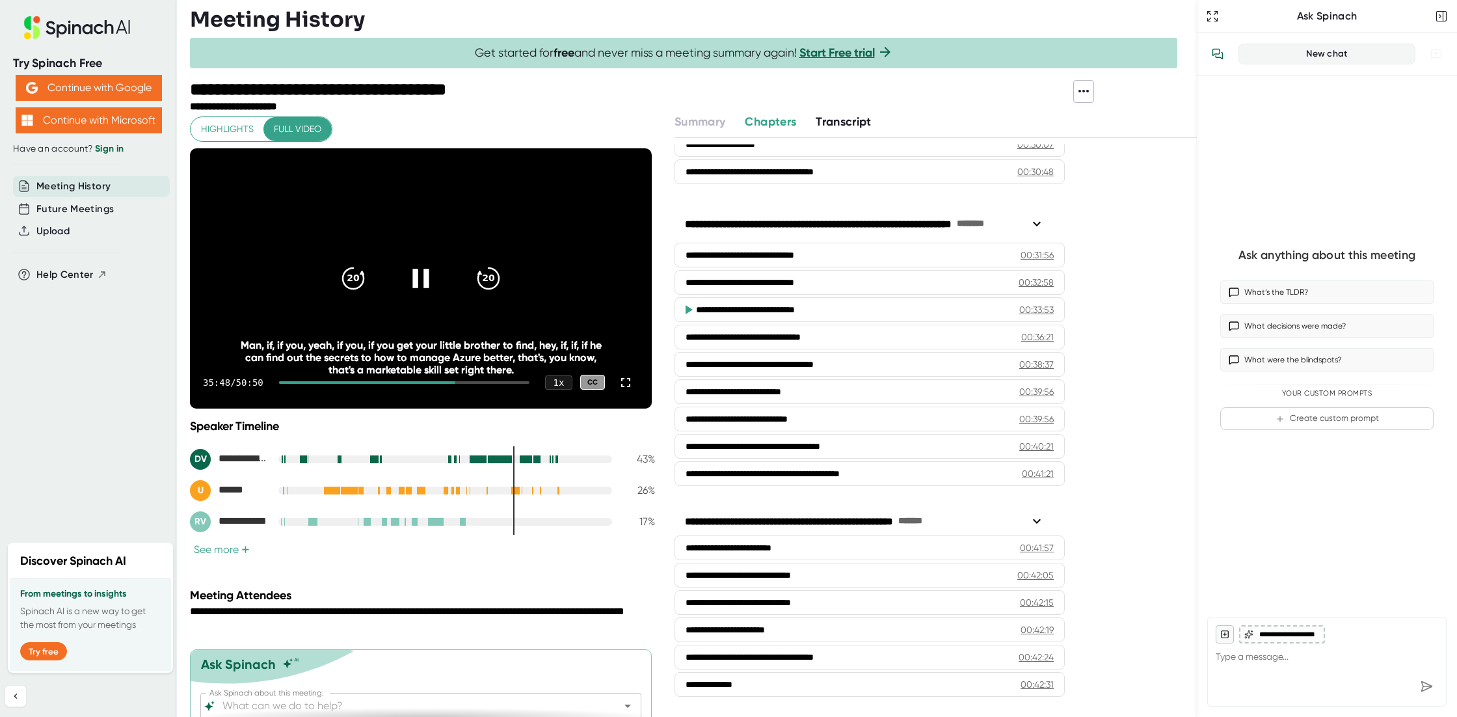
click at [420, 277] on icon at bounding box center [420, 278] width 16 height 19
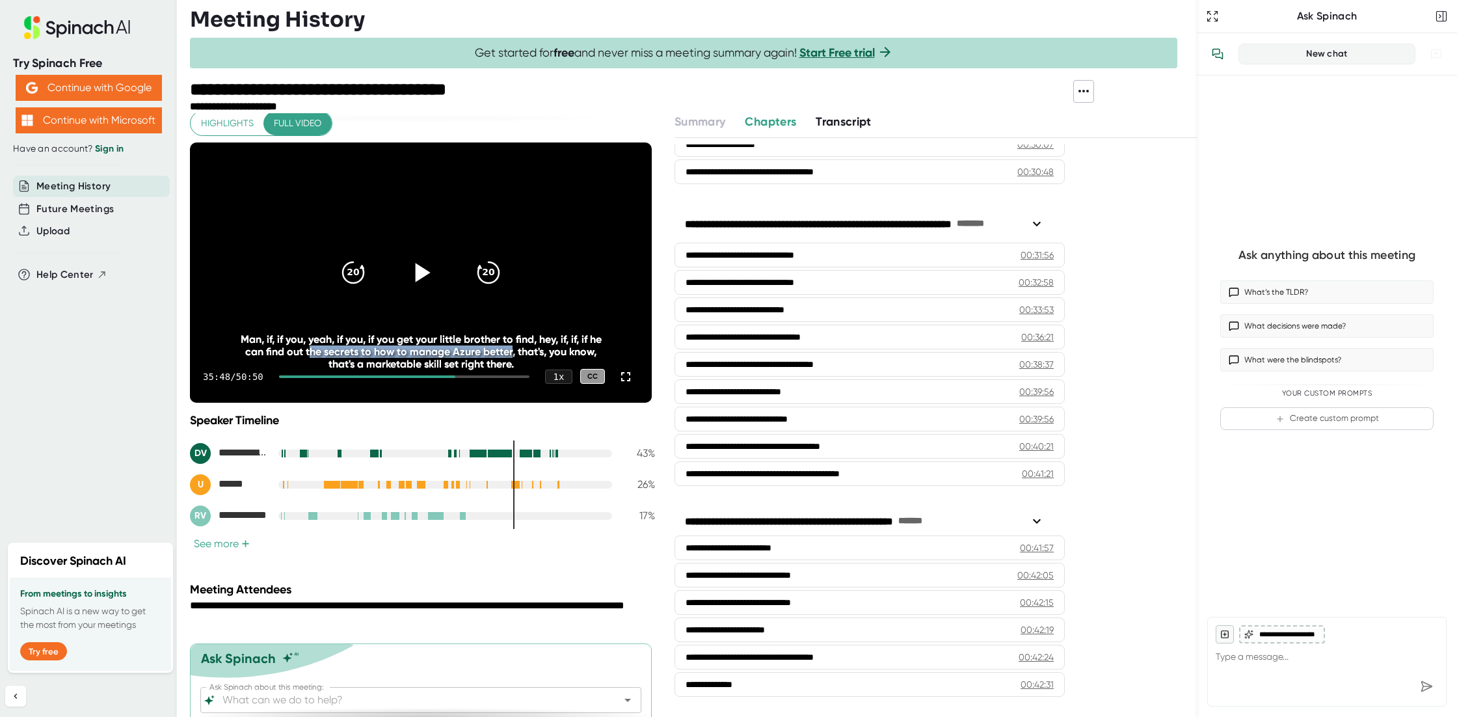
drag, startPoint x: 302, startPoint y: 351, endPoint x: 506, endPoint y: 350, distance: 203.5
click at [505, 350] on div "Man, if, if you, yeah, if you, if you get your little brother to find, hey, if,…" at bounding box center [420, 351] width 369 height 37
copy div "the secrets to how to manage [PERSON_NAME]"
click at [418, 272] on icon at bounding box center [423, 272] width 15 height 19
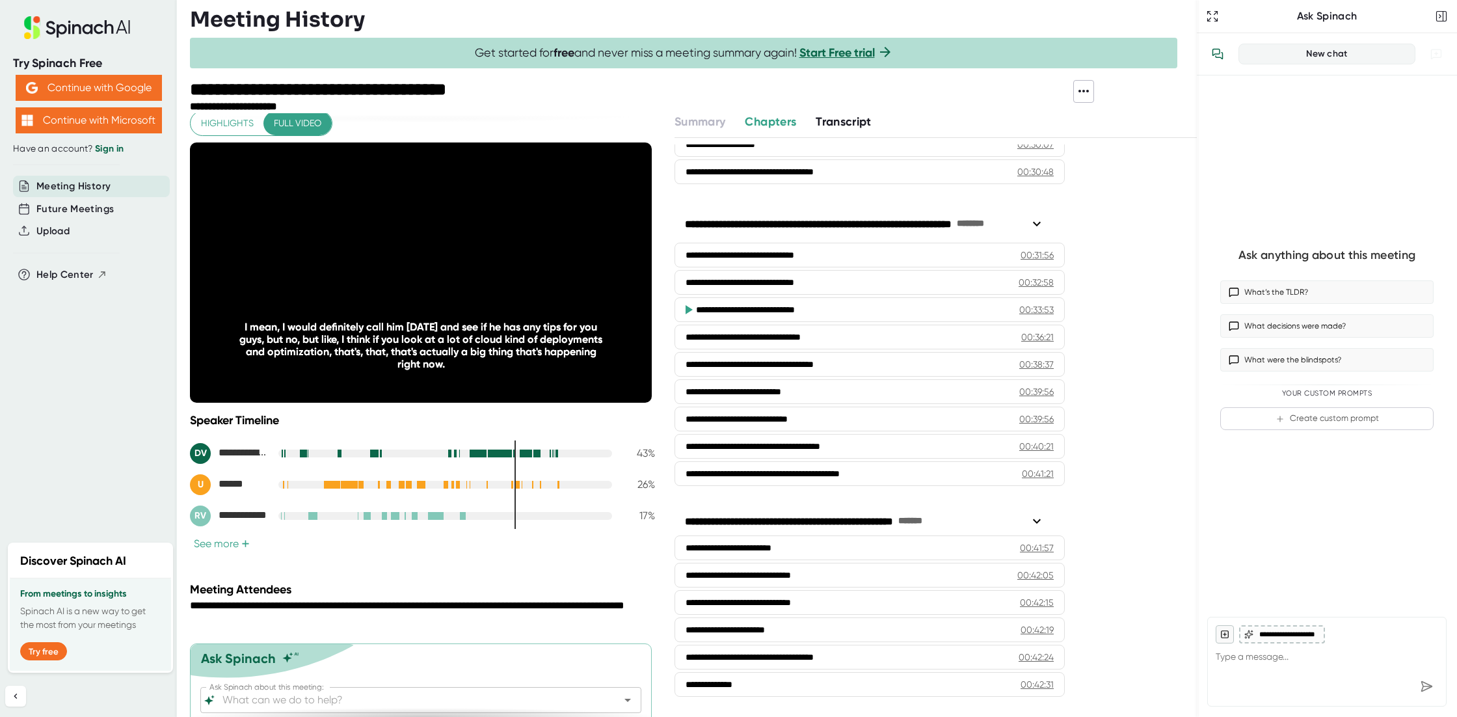
click at [415, 274] on icon at bounding box center [420, 272] width 33 height 33
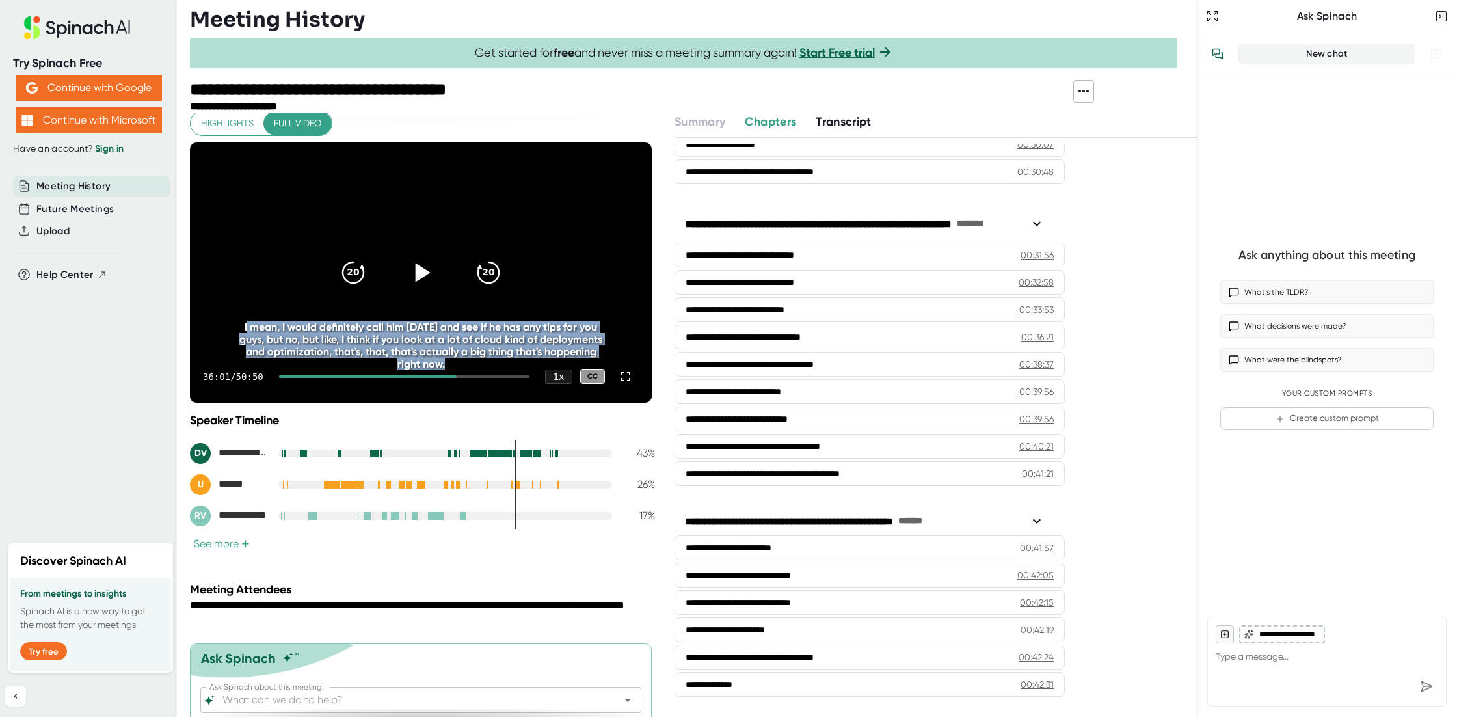
drag, startPoint x: 243, startPoint y: 326, endPoint x: 497, endPoint y: 366, distance: 257.3
click at [497, 366] on div "I mean, I would definitely call him [DATE] and see if he has any tips for you g…" at bounding box center [420, 345] width 369 height 49
copy div "I mean, I would definitely call him [DATE] and see if he has any tips for you g…"
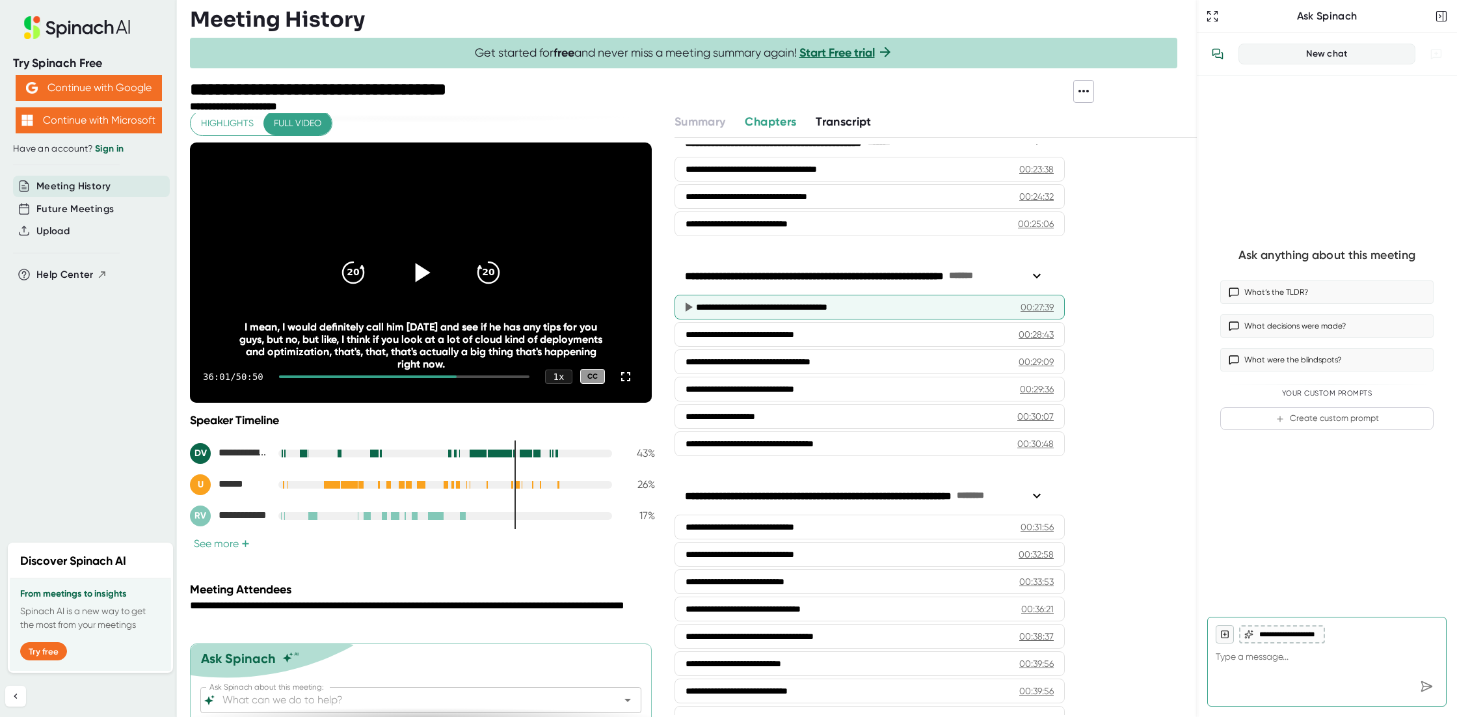
scroll to position [719, 0]
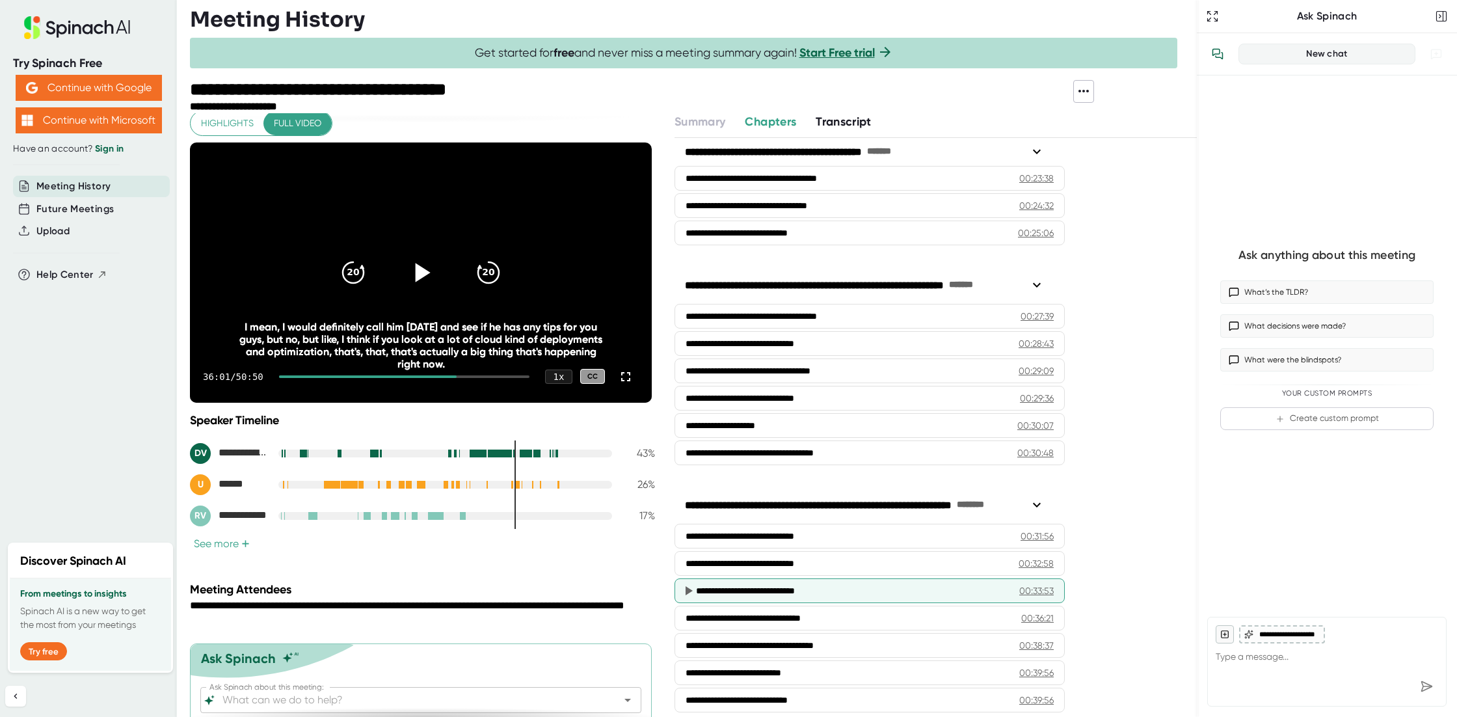
click at [758, 586] on div "**********" at bounding box center [847, 590] width 303 height 13
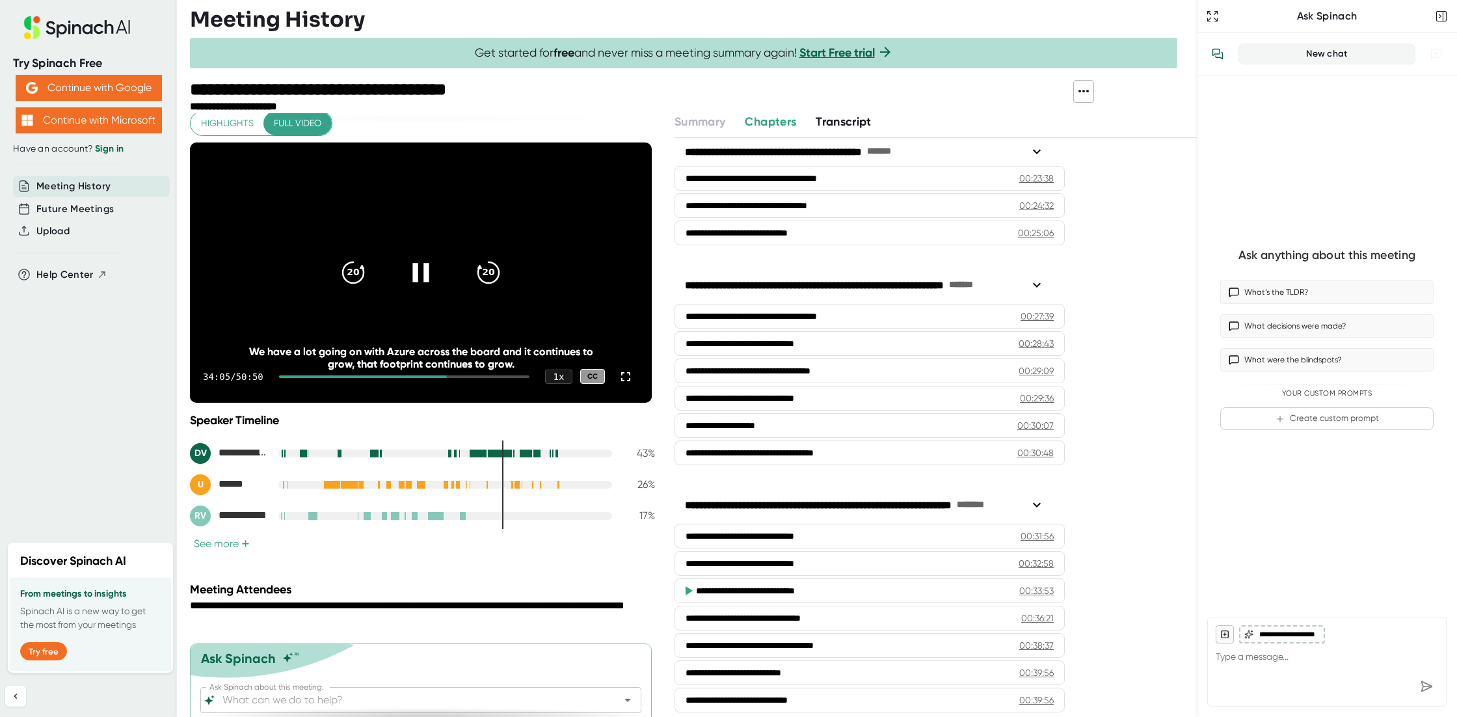
drag, startPoint x: 448, startPoint y: 374, endPoint x: 475, endPoint y: 375, distance: 27.3
click at [475, 375] on div at bounding box center [404, 376] width 250 height 3
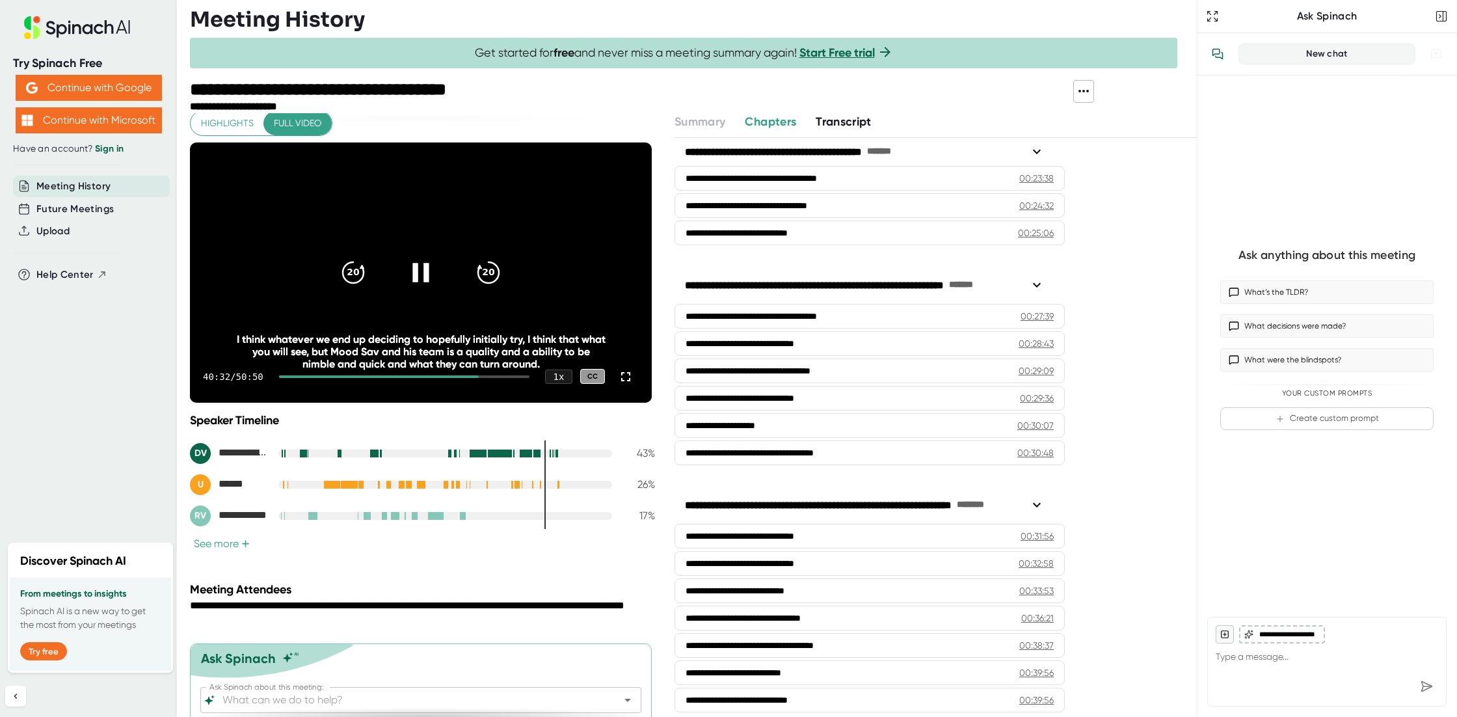
click at [447, 375] on div at bounding box center [379, 376] width 200 height 3
click at [416, 267] on icon at bounding box center [420, 272] width 33 height 33
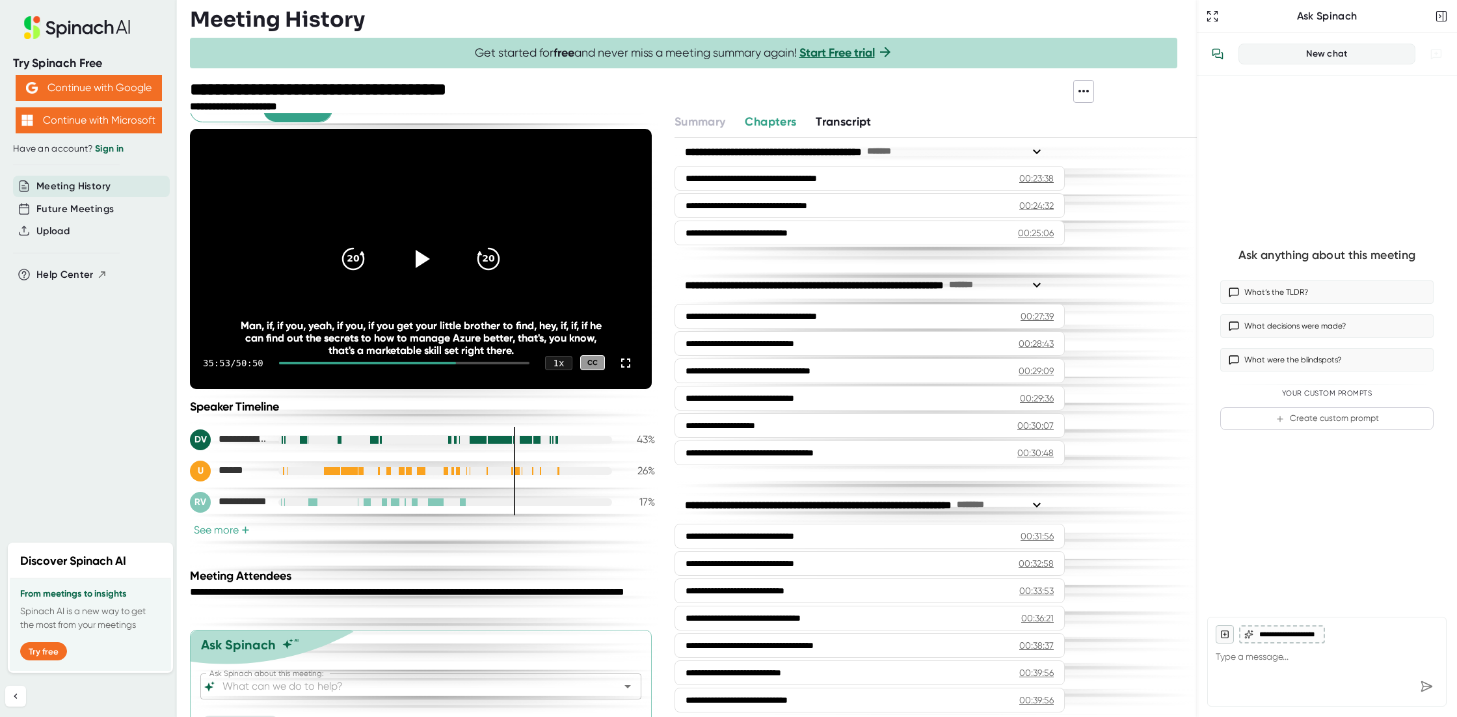
scroll to position [15, 0]
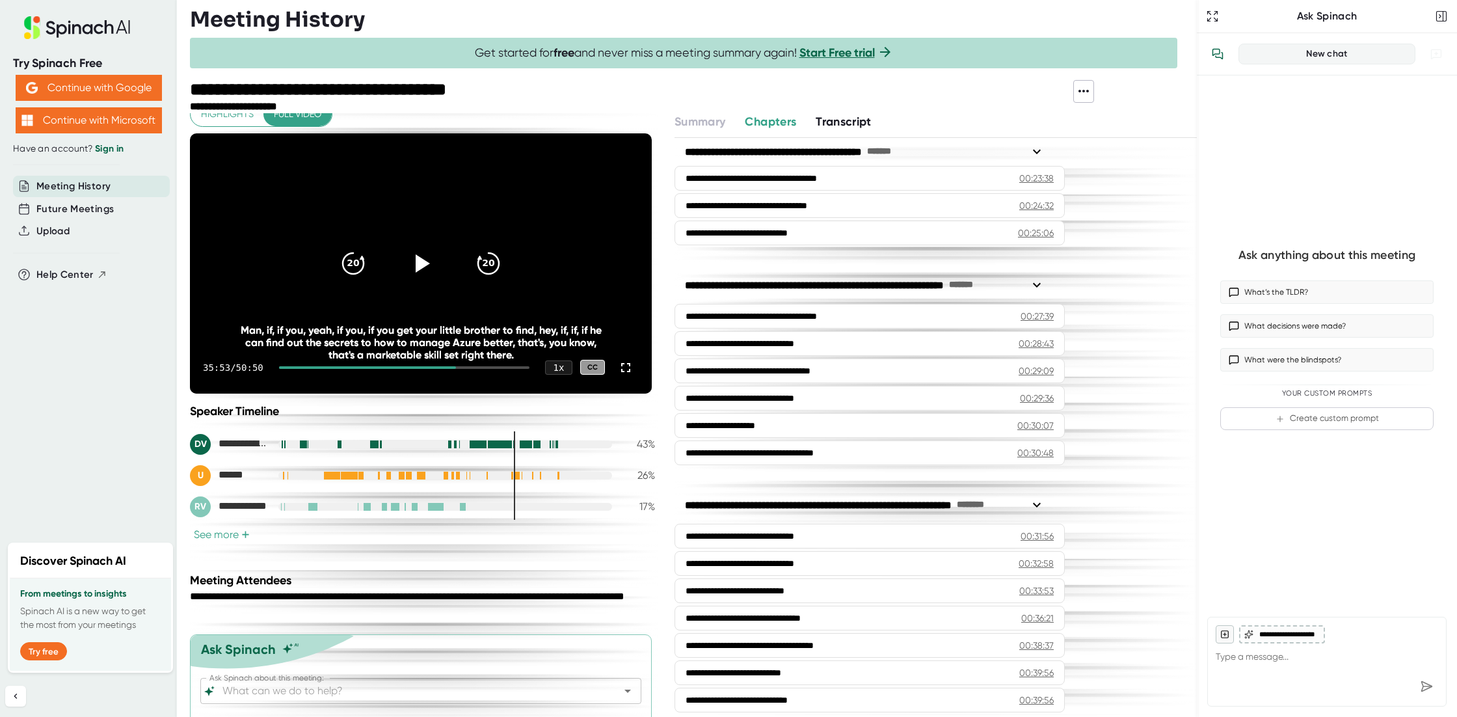
drag, startPoint x: 237, startPoint y: 329, endPoint x: 521, endPoint y: 356, distance: 285.4
click at [521, 356] on div "Man, if, if you, yeah, if you, if you get your little brother to find, hey, if,…" at bounding box center [420, 342] width 369 height 37
copy div "Man, if, if you, yeah, if you, if you get your little brother to find, hey, if,…"
click at [421, 262] on icon at bounding box center [423, 263] width 15 height 19
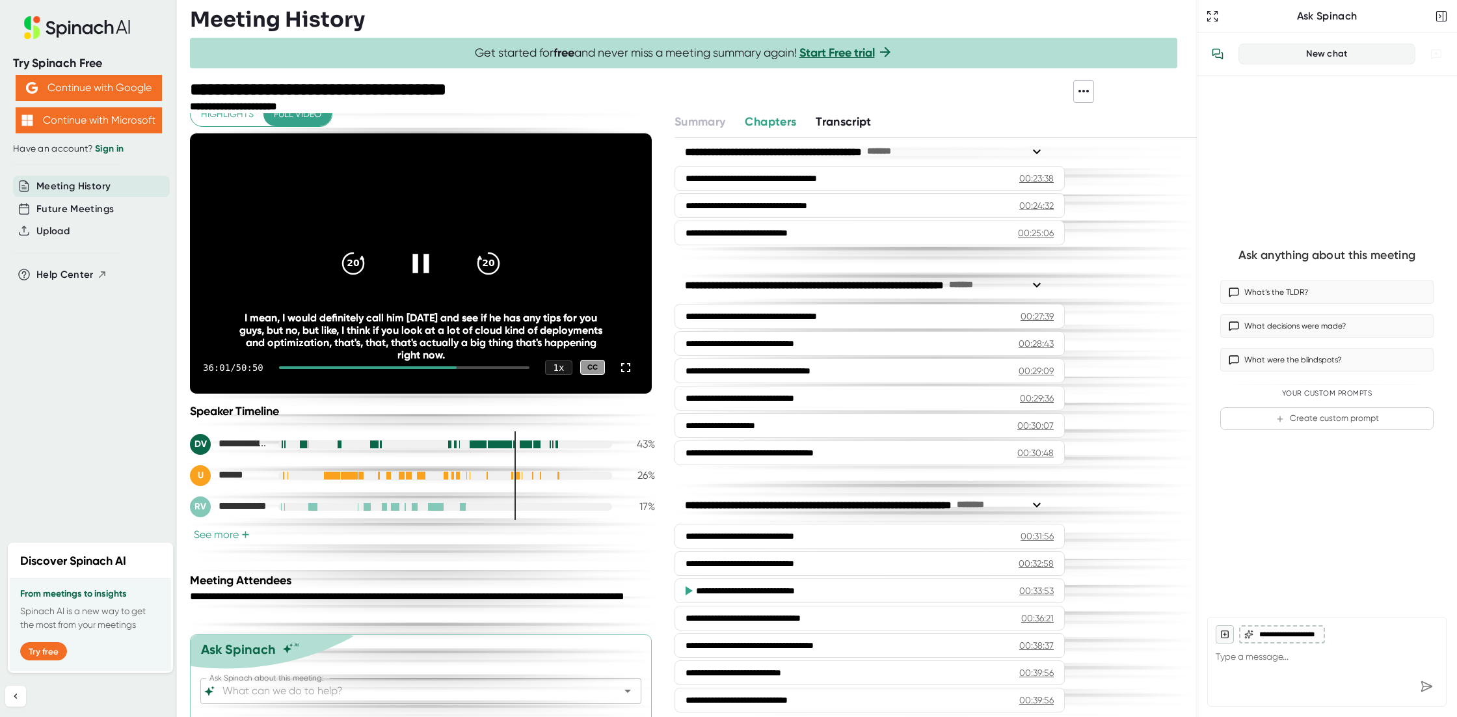
click at [417, 259] on icon at bounding box center [420, 262] width 33 height 33
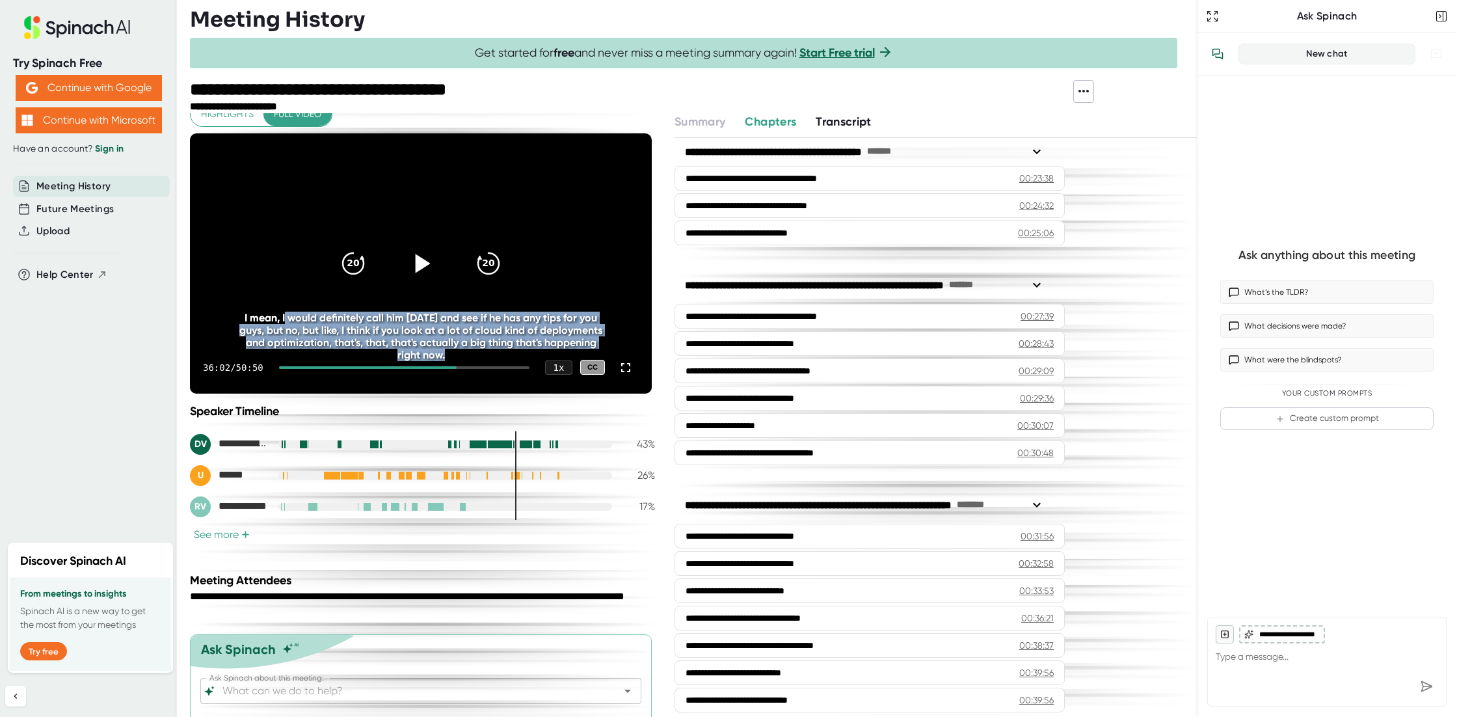
drag, startPoint x: 280, startPoint y: 317, endPoint x: 509, endPoint y: 355, distance: 231.4
click at [509, 355] on div "I mean, I would definitely call him [DATE] and see if he has any tips for you g…" at bounding box center [420, 335] width 369 height 49
copy div "I would definitely call him today and see if he has any tips for you guys, but …"
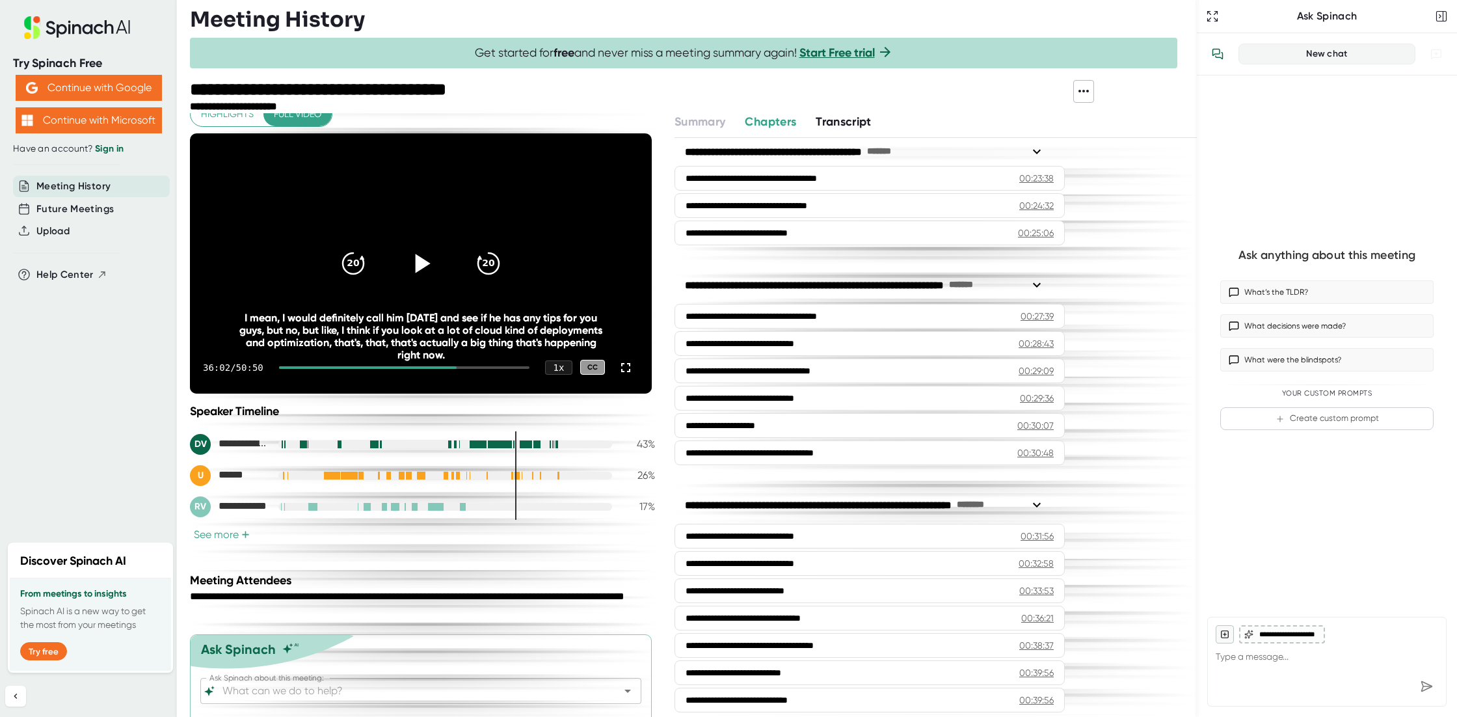
click at [417, 259] on icon at bounding box center [423, 263] width 15 height 19
click at [413, 259] on icon at bounding box center [420, 263] width 16 height 19
drag, startPoint x: 246, startPoint y: 328, endPoint x: 477, endPoint y: 354, distance: 232.4
click at [477, 354] on div "And I think there's a lot of automations and different types of basically, I th…" at bounding box center [420, 342] width 369 height 37
copy div "And I think there's a lot of automations and different types of basically, I th…"
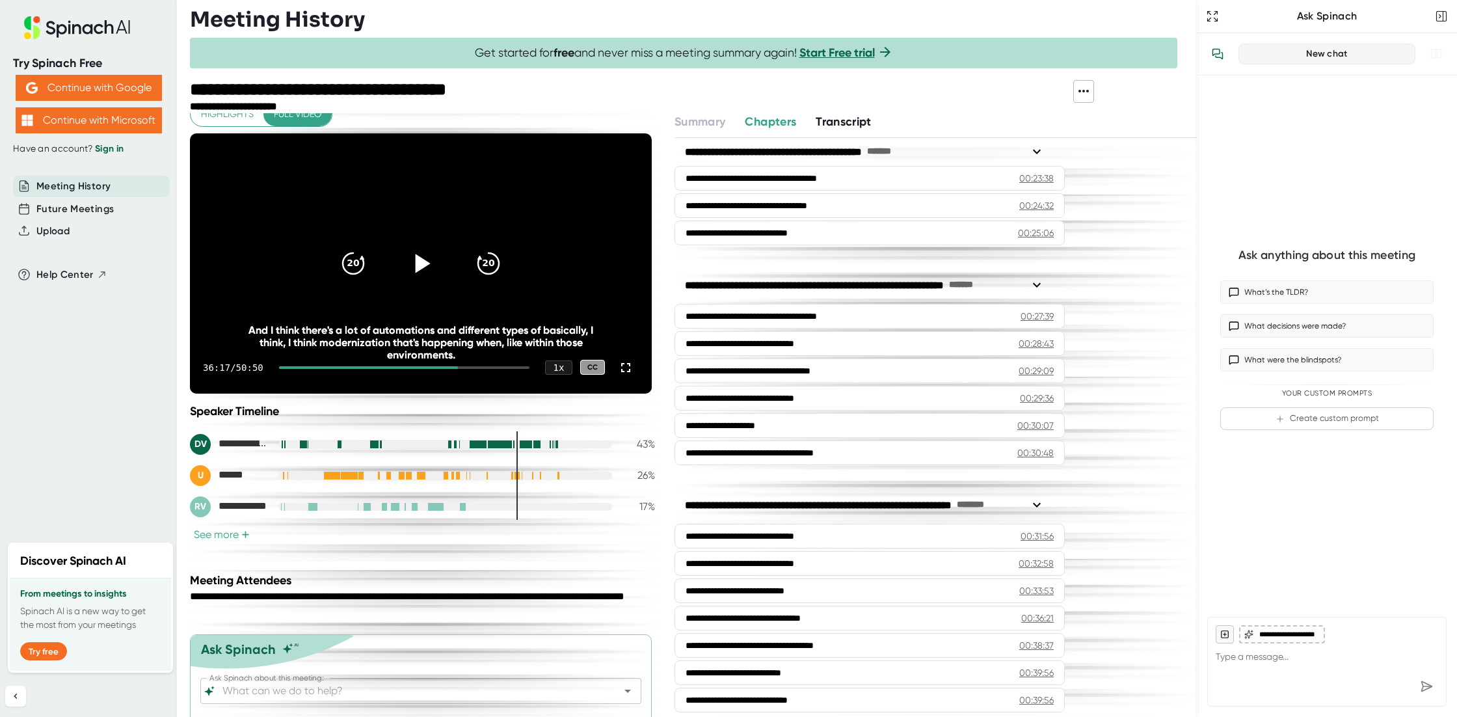
click at [418, 260] on icon at bounding box center [423, 263] width 15 height 19
